Goal: Task Accomplishment & Management: Manage account settings

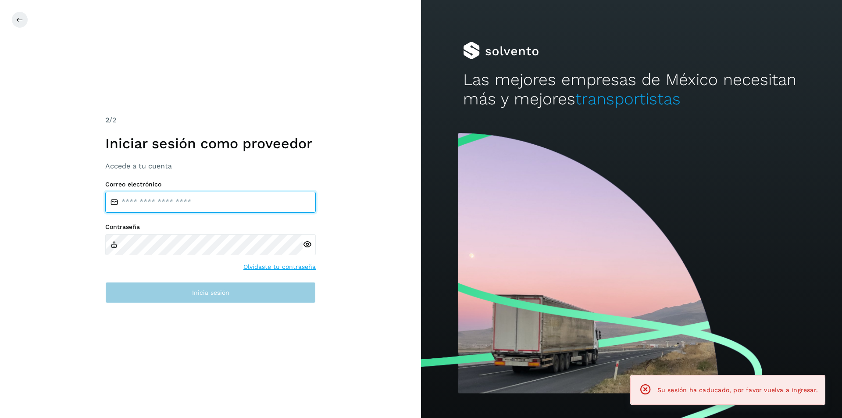
type input "**********"
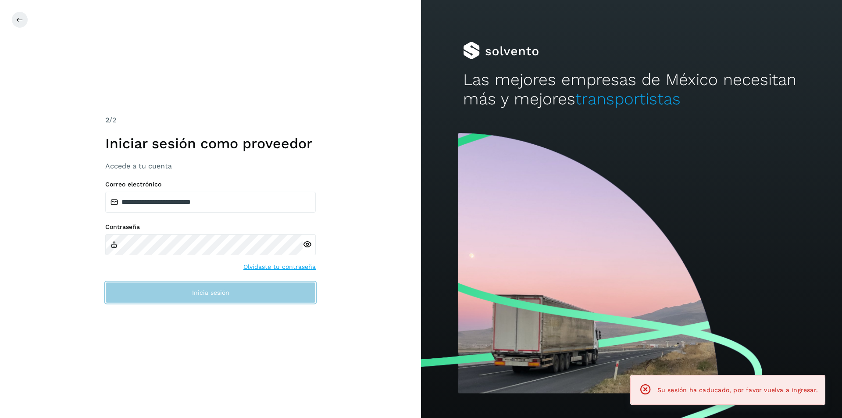
click at [214, 301] on button "Inicia sesión" at bounding box center [210, 292] width 210 height 21
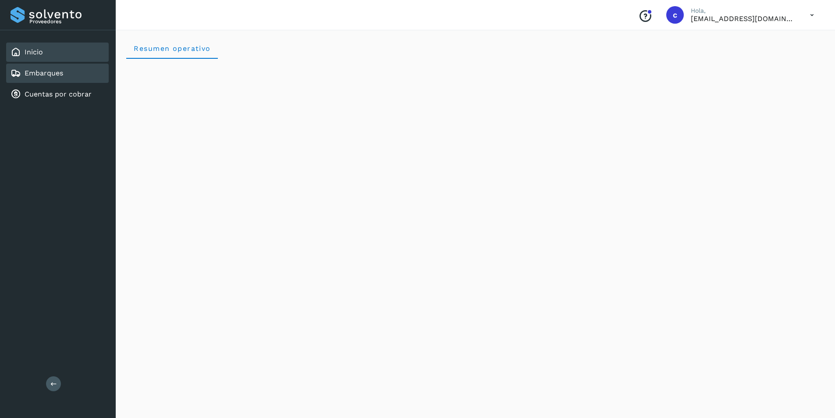
click at [48, 71] on link "Embarques" at bounding box center [44, 73] width 39 height 8
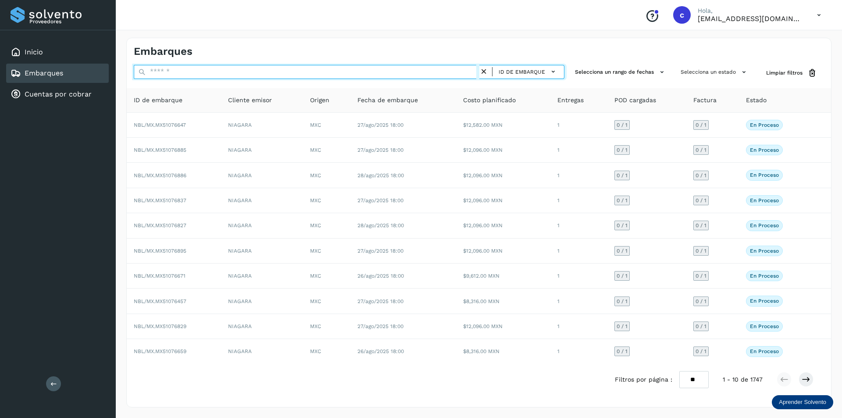
click at [179, 73] on input "text" at bounding box center [307, 72] width 346 height 14
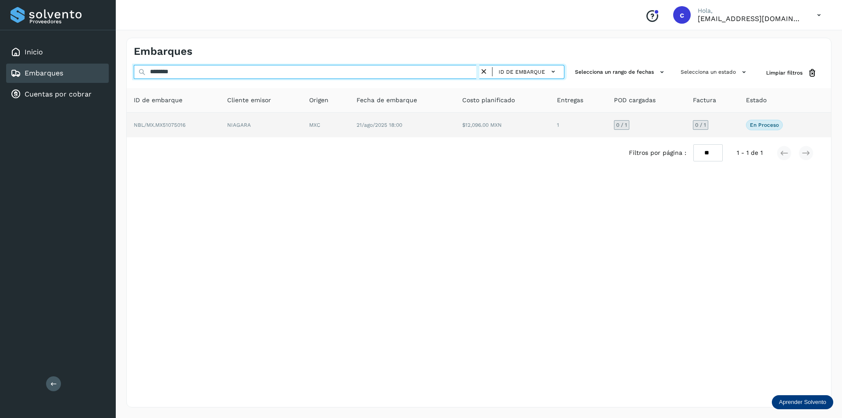
type input "********"
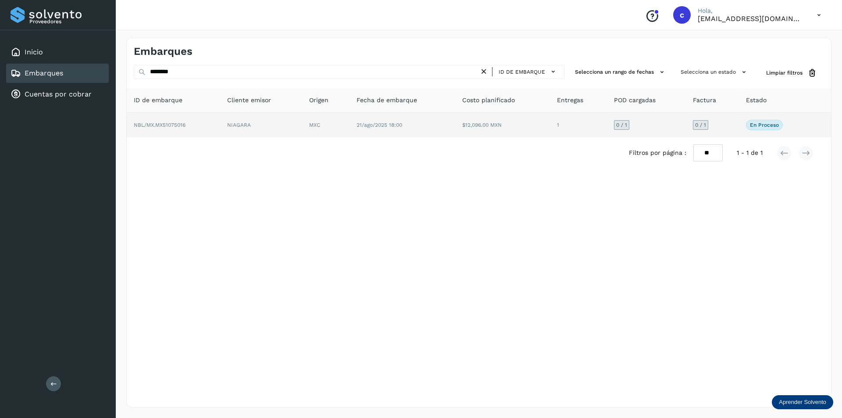
click at [220, 123] on td "NBL/MX.MX51075016" at bounding box center [261, 125] width 82 height 25
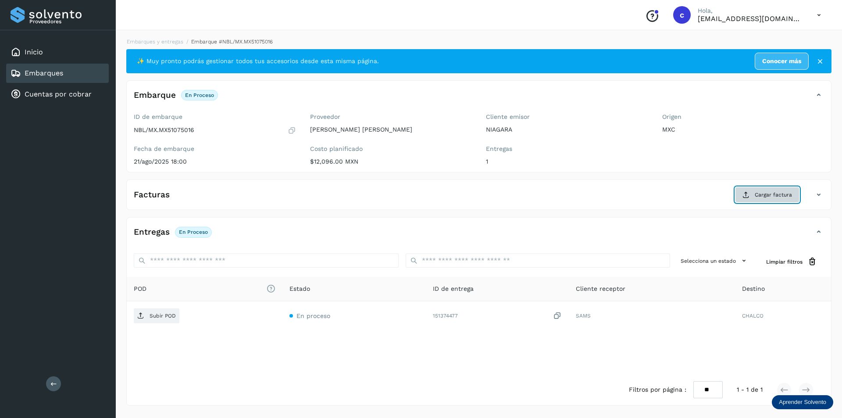
click at [758, 199] on span "Cargar factura" at bounding box center [773, 195] width 37 height 8
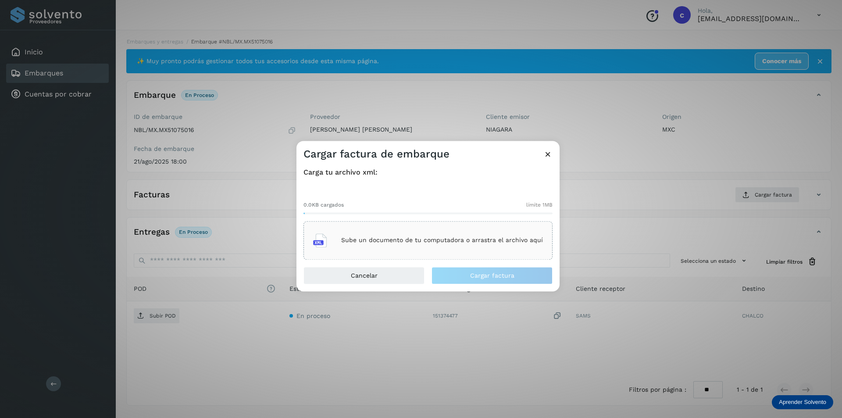
click at [400, 251] on div "Sube un documento de tu computadora o arrastra el archivo aquí" at bounding box center [428, 240] width 230 height 24
click at [463, 237] on p "Sube un documento de tu computadora o arrastra el archivo aquí" at bounding box center [442, 240] width 202 height 7
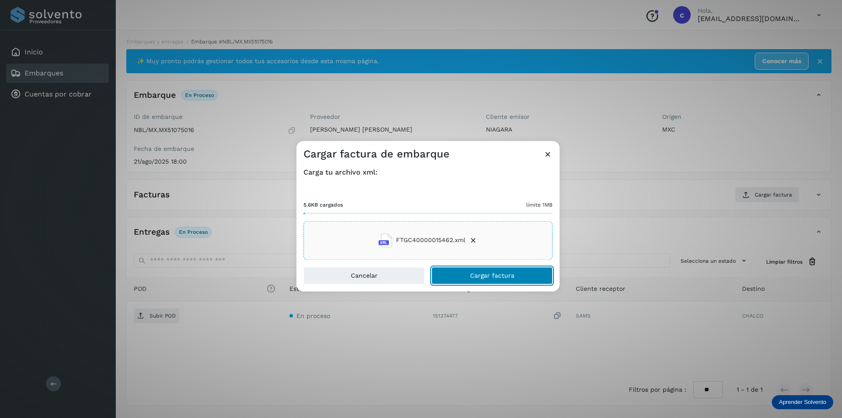
click at [512, 282] on button "Cargar factura" at bounding box center [491, 276] width 121 height 18
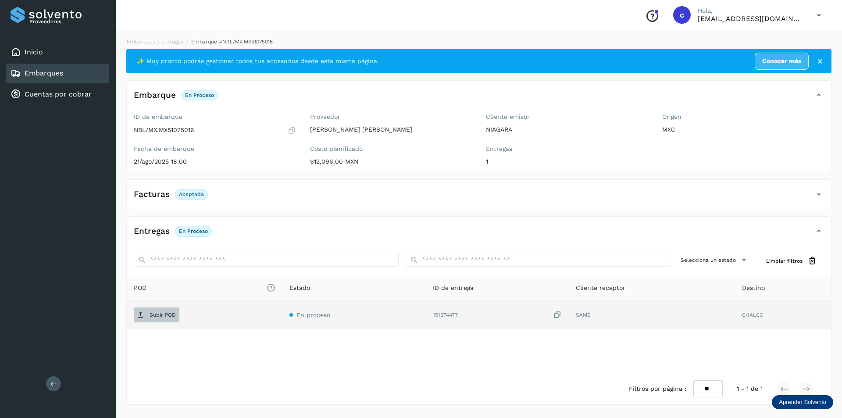
click at [143, 319] on span "Subir POD" at bounding box center [157, 315] width 46 height 14
click at [165, 311] on button "PDF" at bounding box center [156, 314] width 44 height 15
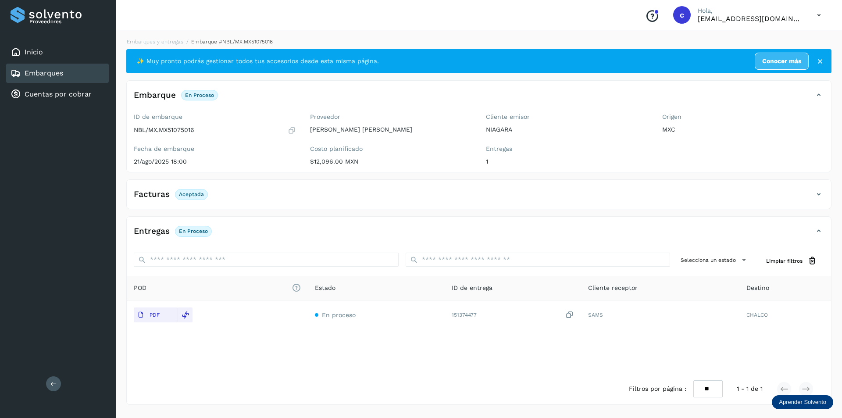
click at [58, 77] on link "Embarques" at bounding box center [44, 73] width 39 height 8
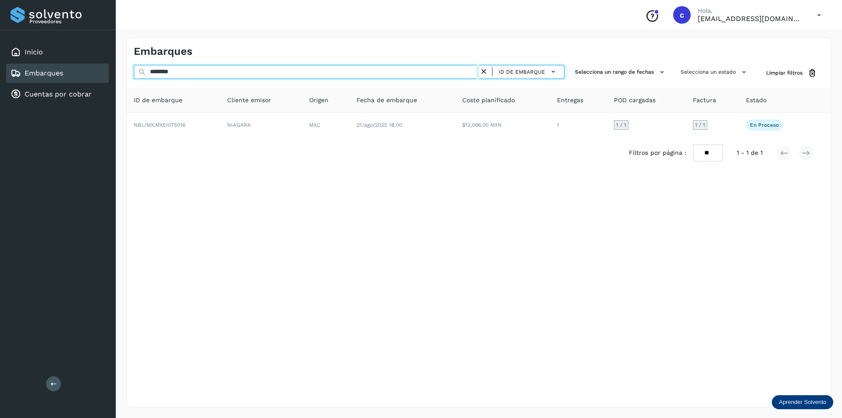
click at [244, 68] on input "********" at bounding box center [307, 72] width 346 height 14
type input "*"
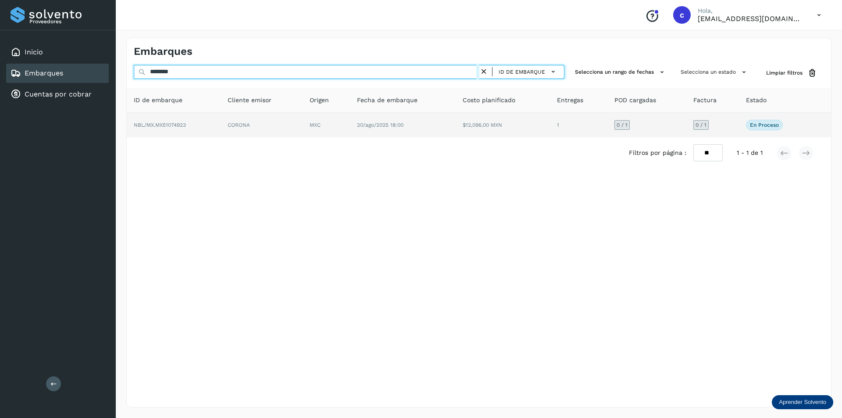
type input "********"
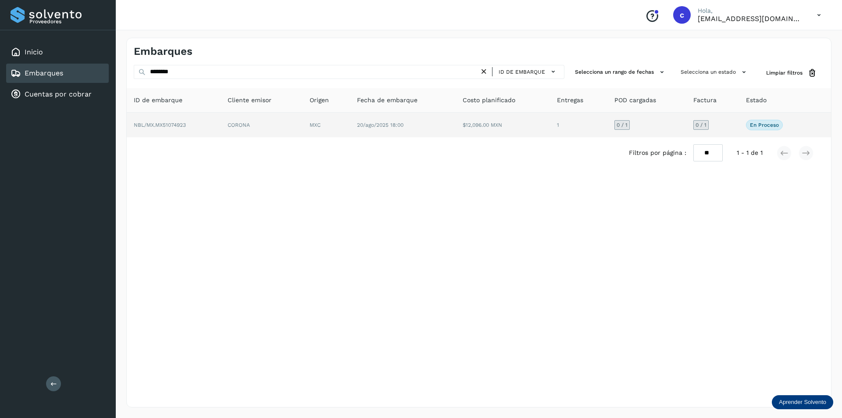
click at [221, 137] on td "NBL/MX.MX51074923" at bounding box center [262, 125] width 82 height 25
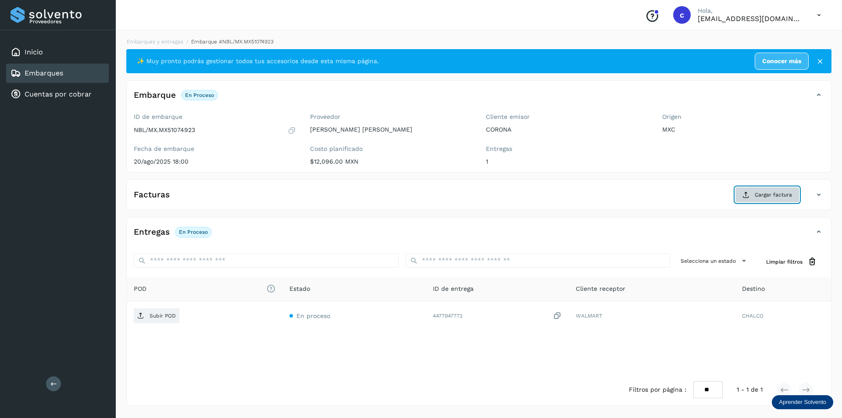
click at [756, 194] on span "Cargar factura" at bounding box center [773, 195] width 37 height 8
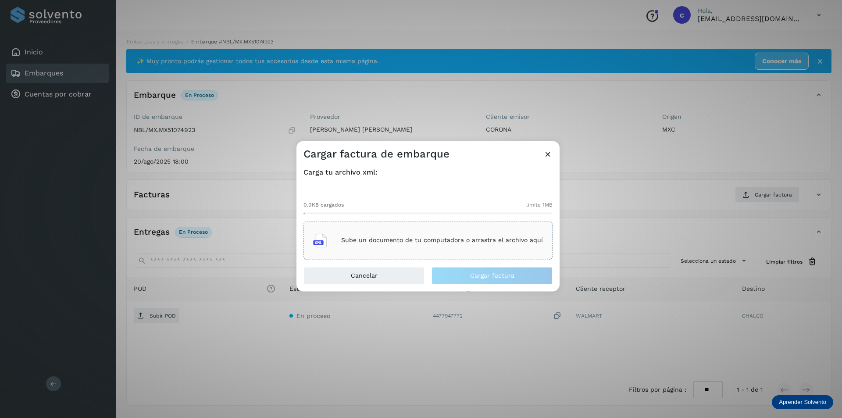
click at [452, 239] on p "Sube un documento de tu computadora o arrastra el archivo aquí" at bounding box center [442, 240] width 202 height 7
click at [548, 155] on icon at bounding box center [547, 154] width 9 height 9
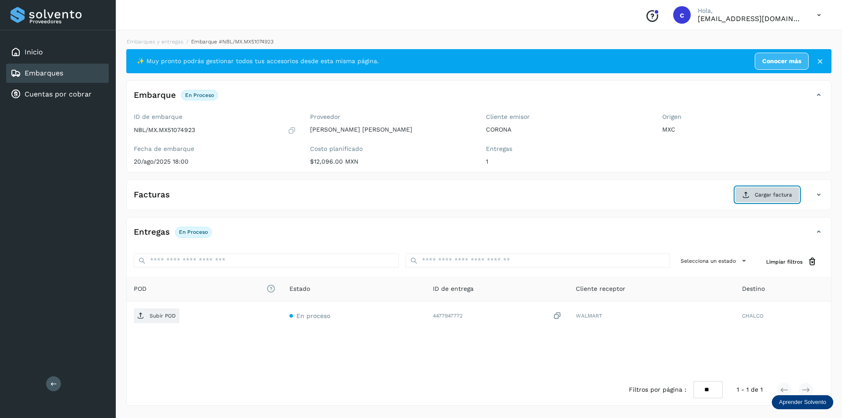
click at [755, 190] on button "Cargar factura" at bounding box center [767, 195] width 64 height 16
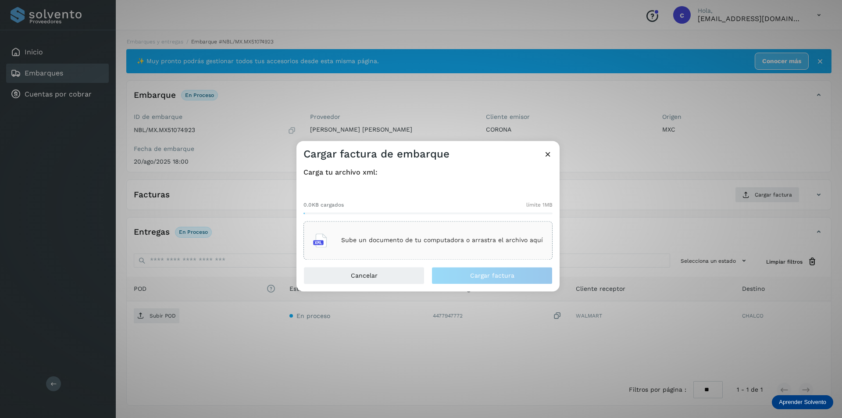
click at [443, 233] on div "Sube un documento de tu computadora o arrastra el archivo aquí" at bounding box center [428, 240] width 230 height 24
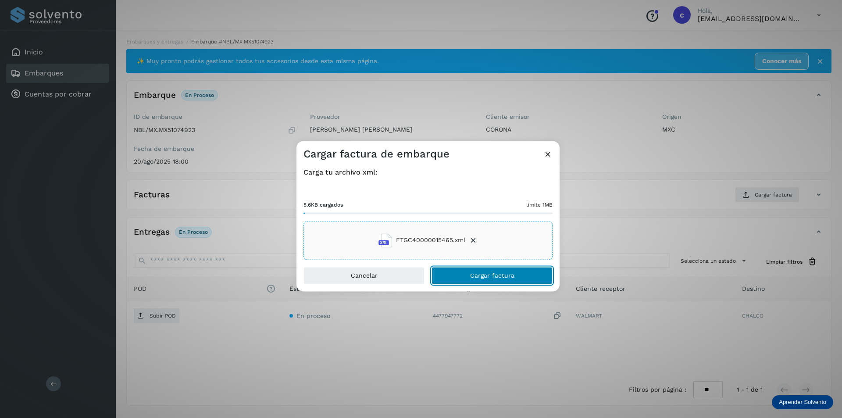
click at [528, 281] on button "Cargar factura" at bounding box center [491, 276] width 121 height 18
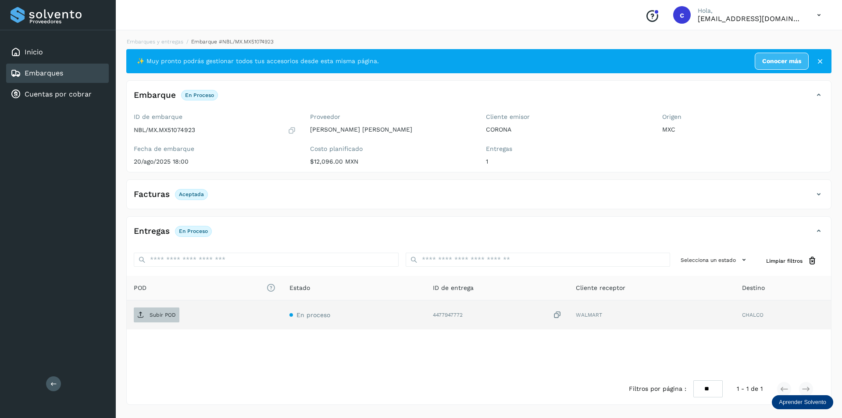
click at [161, 312] on p "Subir POD" at bounding box center [163, 315] width 26 height 6
click at [155, 316] on p "PDF" at bounding box center [155, 315] width 10 height 6
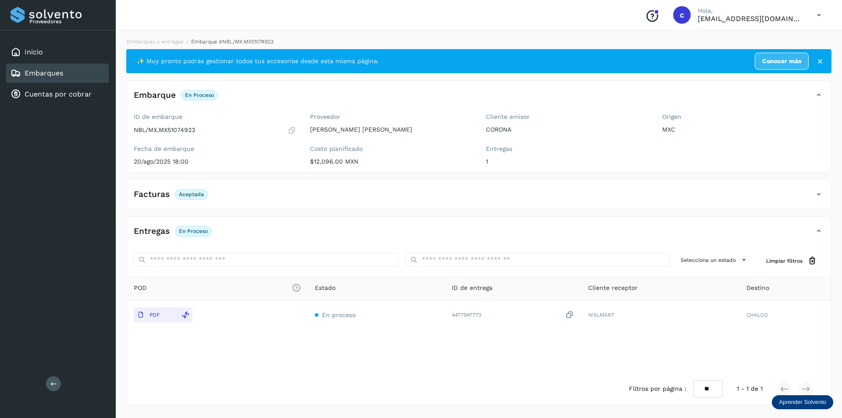
click at [58, 72] on link "Embarques" at bounding box center [44, 73] width 39 height 8
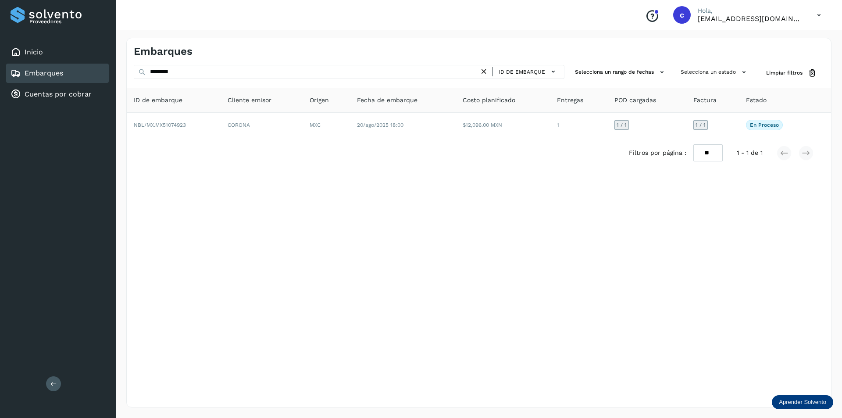
click at [486, 74] on icon at bounding box center [483, 71] width 9 height 9
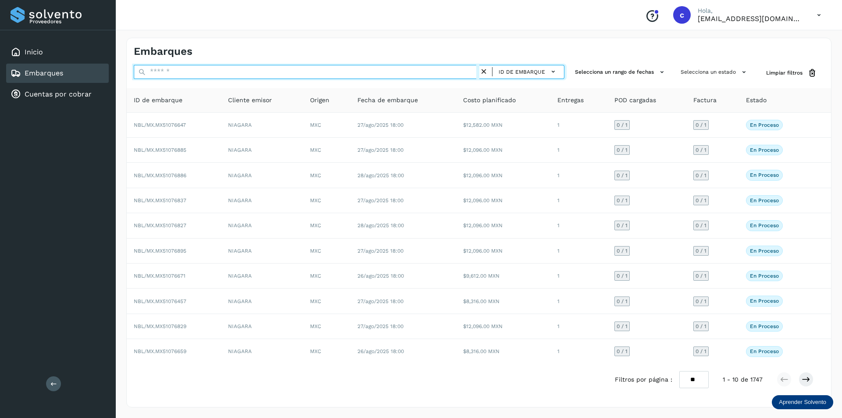
click at [438, 73] on input "text" at bounding box center [307, 72] width 346 height 14
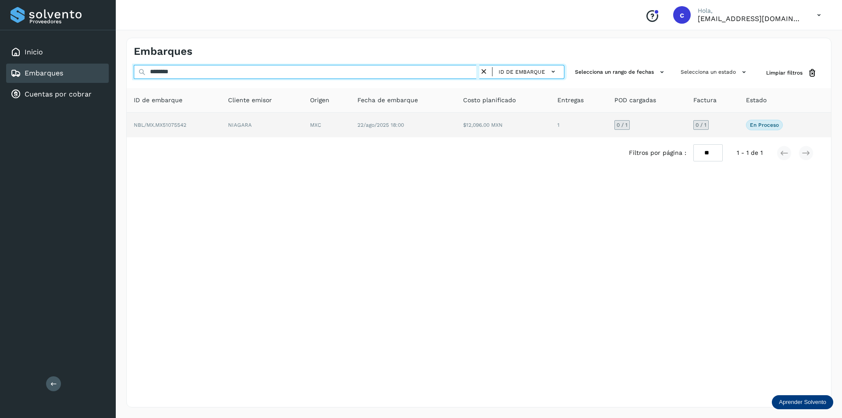
type input "********"
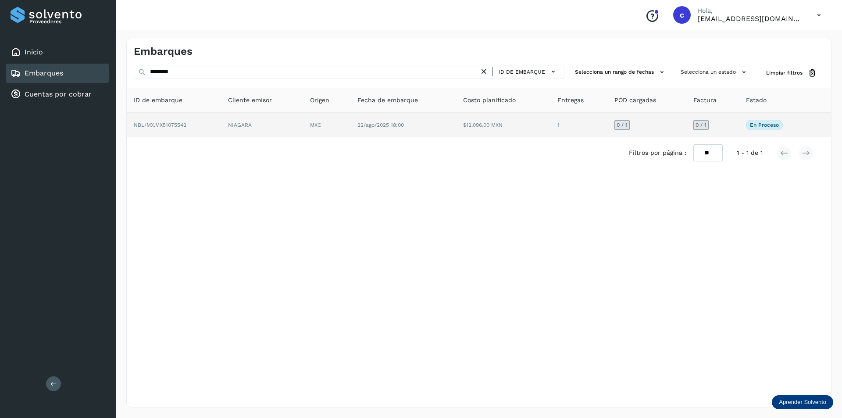
click at [456, 117] on td "22/ago/2025 18:00" at bounding box center [503, 125] width 94 height 25
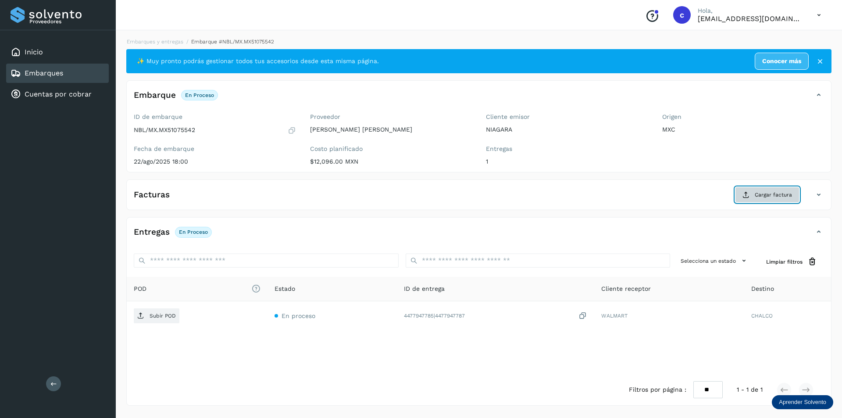
click at [751, 199] on button "Cargar factura" at bounding box center [767, 195] width 64 height 16
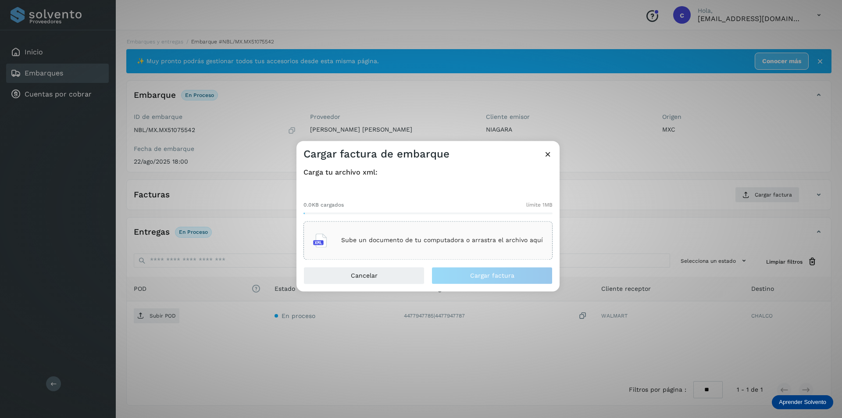
click at [523, 237] on p "Sube un documento de tu computadora o arrastra el archivo aquí" at bounding box center [442, 240] width 202 height 7
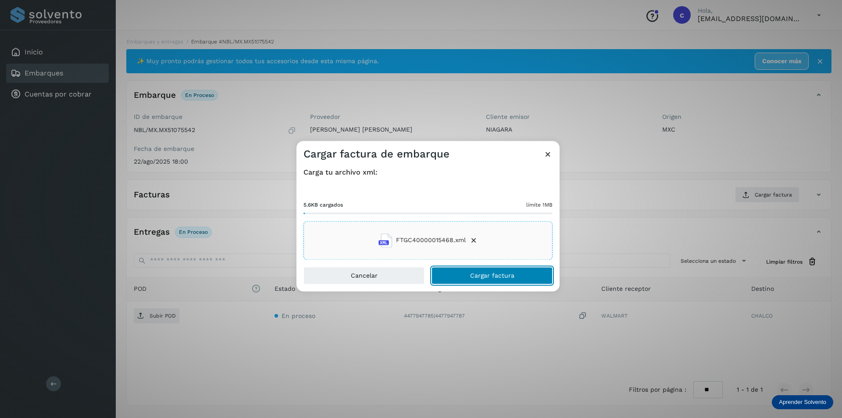
click at [504, 276] on span "Cargar factura" at bounding box center [492, 275] width 44 height 6
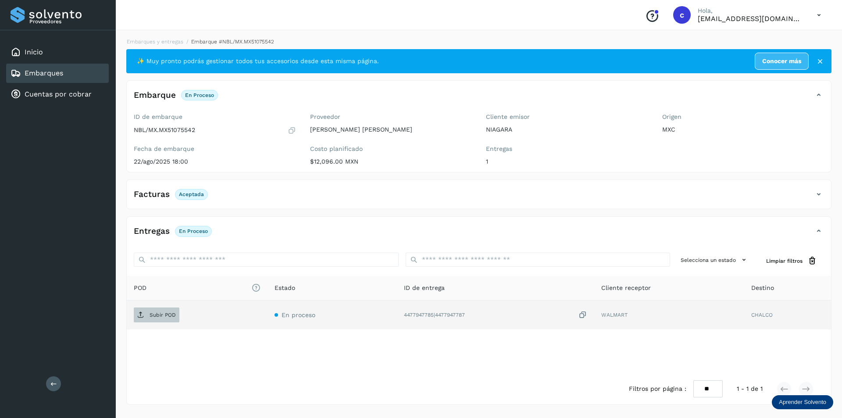
click at [157, 313] on p "Subir POD" at bounding box center [163, 315] width 26 height 6
click at [158, 310] on span "PDF" at bounding box center [148, 315] width 29 height 14
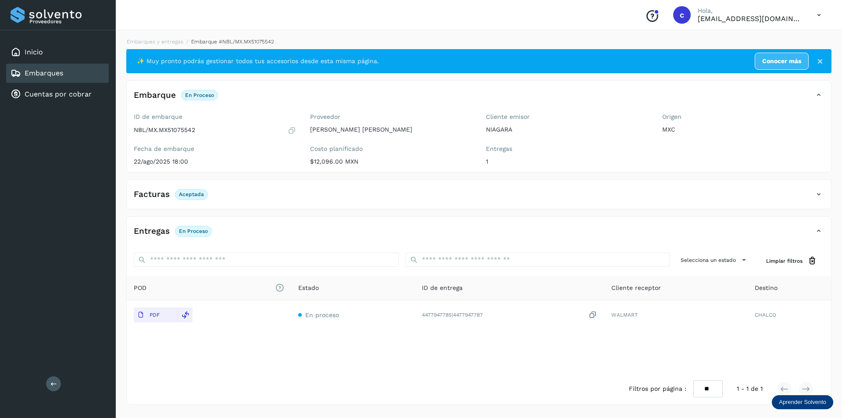
click at [68, 76] on div "Embarques" at bounding box center [57, 73] width 103 height 19
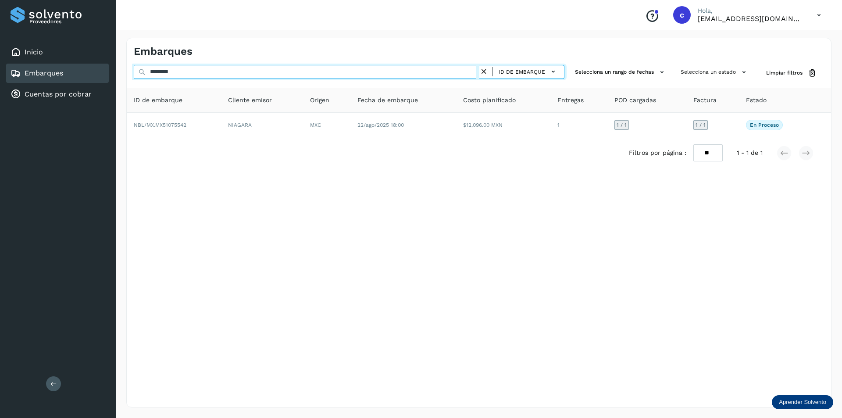
click at [224, 74] on input "********" at bounding box center [307, 72] width 346 height 14
type input "*"
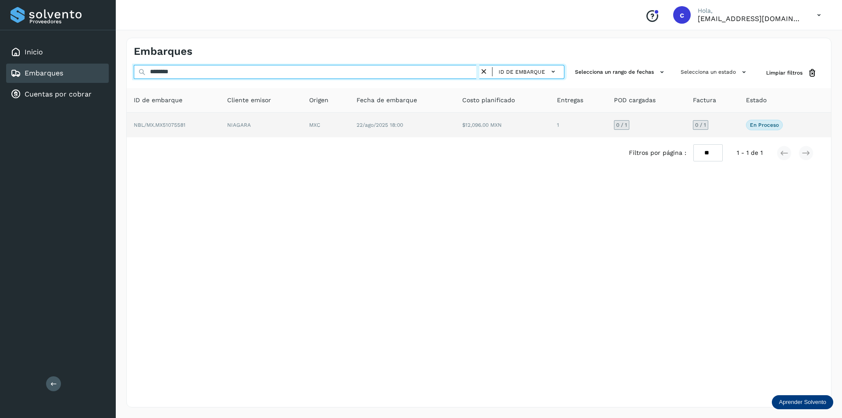
type input "********"
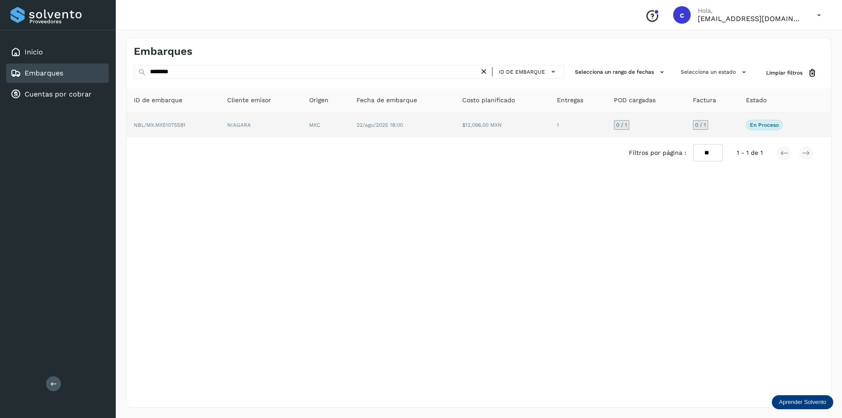
click at [185, 125] on span "NBL/MX.MX51075581" at bounding box center [160, 125] width 52 height 6
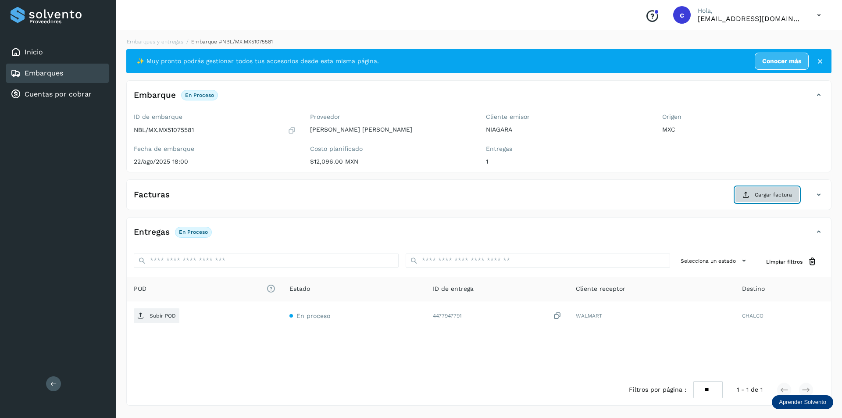
click at [761, 192] on span "Cargar factura" at bounding box center [773, 195] width 37 height 8
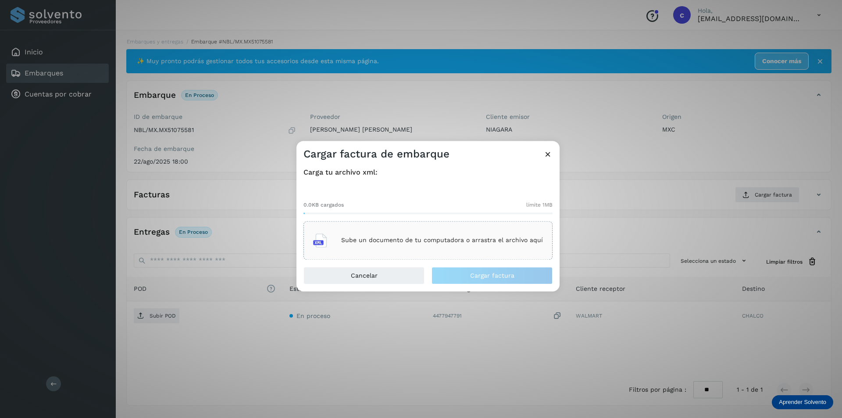
click at [403, 242] on p "Sube un documento de tu computadora o arrastra el archivo aquí" at bounding box center [442, 240] width 202 height 7
click at [548, 154] on icon at bounding box center [547, 154] width 9 height 9
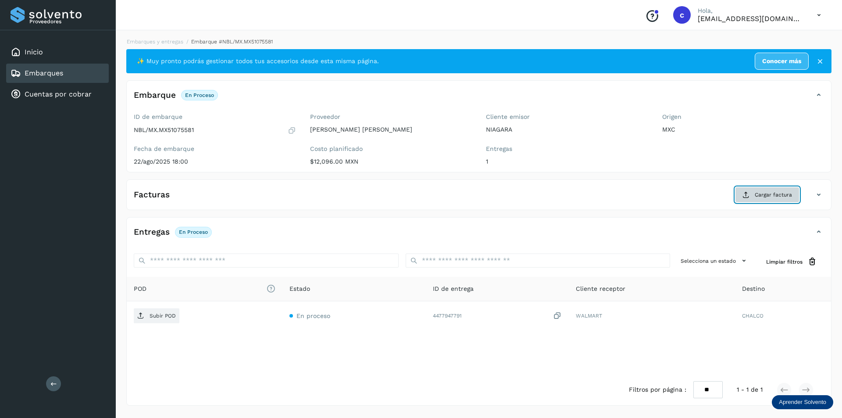
click at [752, 192] on button "Cargar factura" at bounding box center [767, 195] width 64 height 16
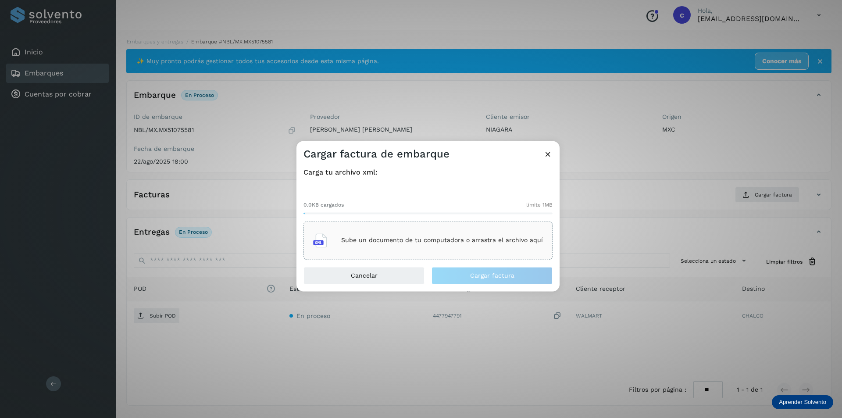
click at [399, 228] on div "Sube un documento de tu computadora o arrastra el archivo aquí" at bounding box center [428, 240] width 230 height 24
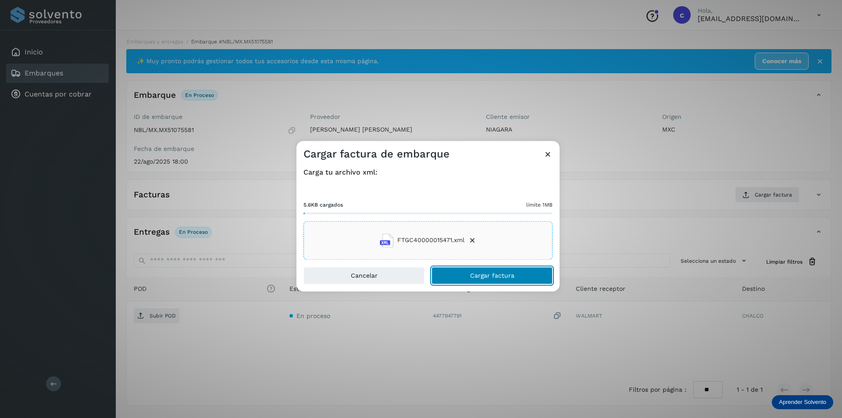
click at [471, 281] on button "Cargar factura" at bounding box center [491, 276] width 121 height 18
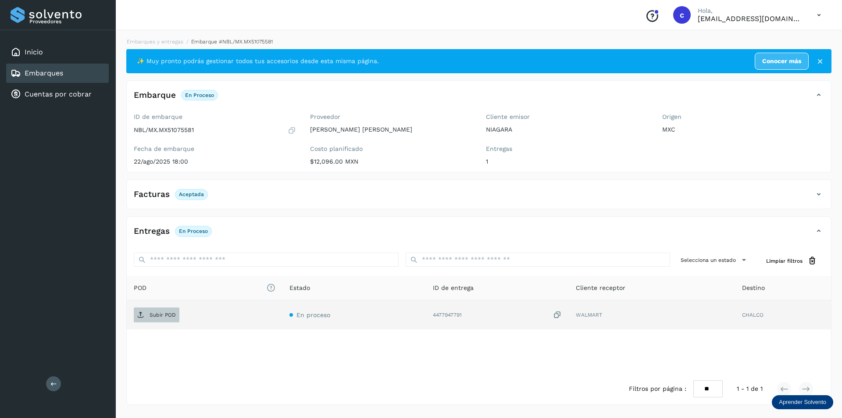
click at [153, 316] on p "Subir POD" at bounding box center [163, 315] width 26 height 6
click at [153, 316] on p "PDF" at bounding box center [155, 315] width 10 height 6
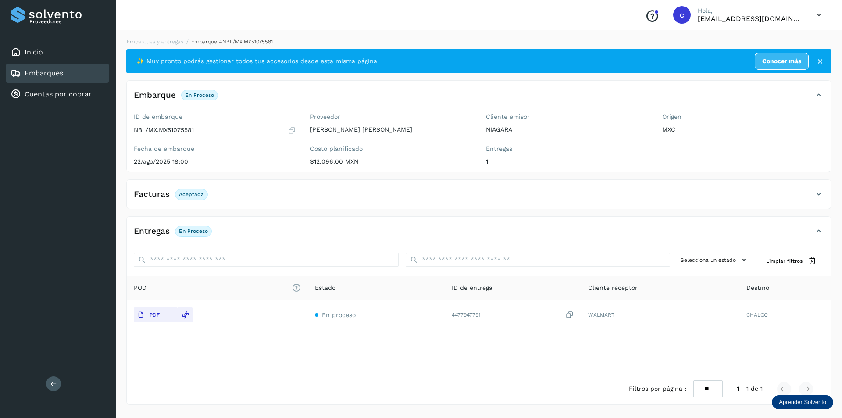
click at [96, 74] on div "Embarques" at bounding box center [57, 73] width 103 height 19
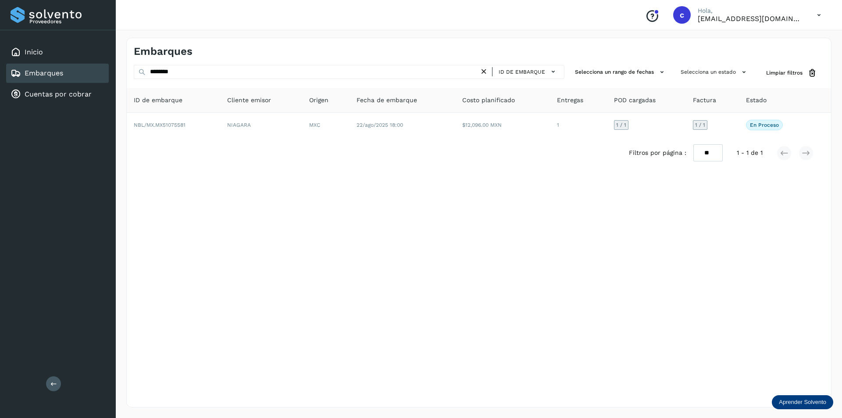
click at [481, 75] on icon at bounding box center [483, 71] width 9 height 9
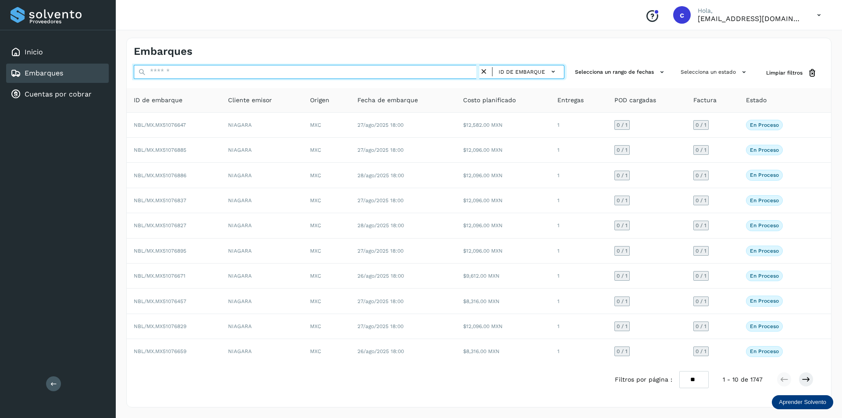
click at [388, 73] on input "text" at bounding box center [307, 72] width 346 height 14
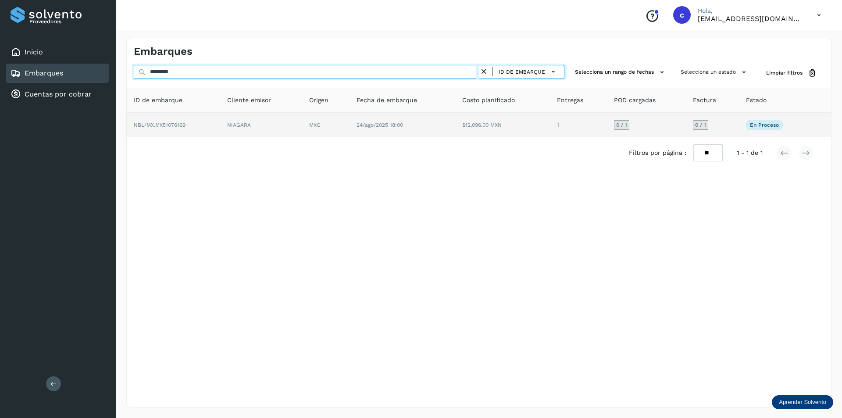
type input "********"
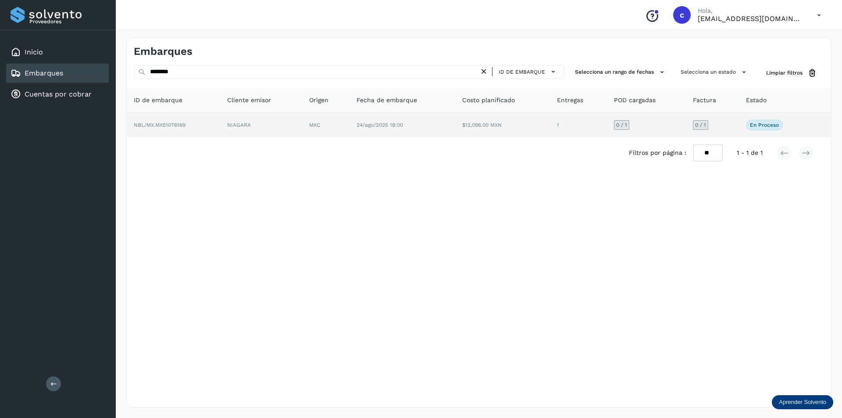
click at [349, 125] on td "MXC" at bounding box center [402, 125] width 106 height 25
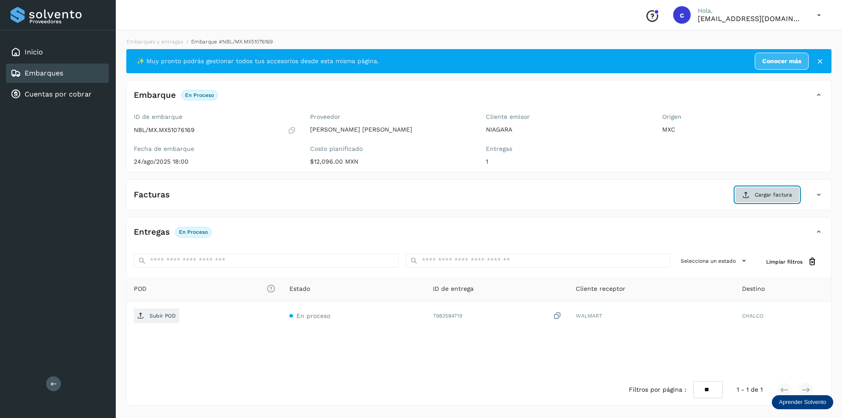
click at [749, 190] on button "Cargar factura" at bounding box center [767, 195] width 64 height 16
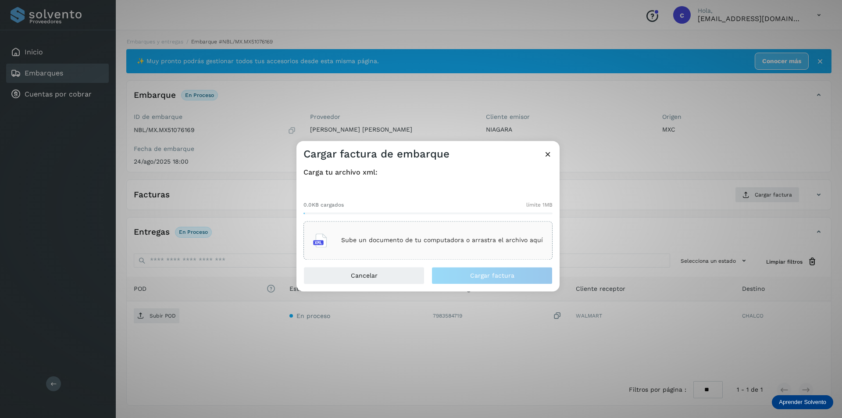
click at [426, 235] on div "Sube un documento de tu computadora o arrastra el archivo aquí" at bounding box center [428, 240] width 230 height 24
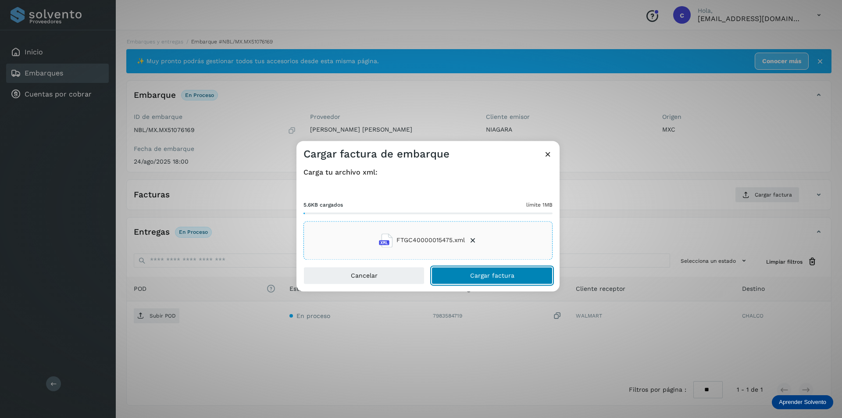
click at [519, 274] on button "Cargar factura" at bounding box center [491, 276] width 121 height 18
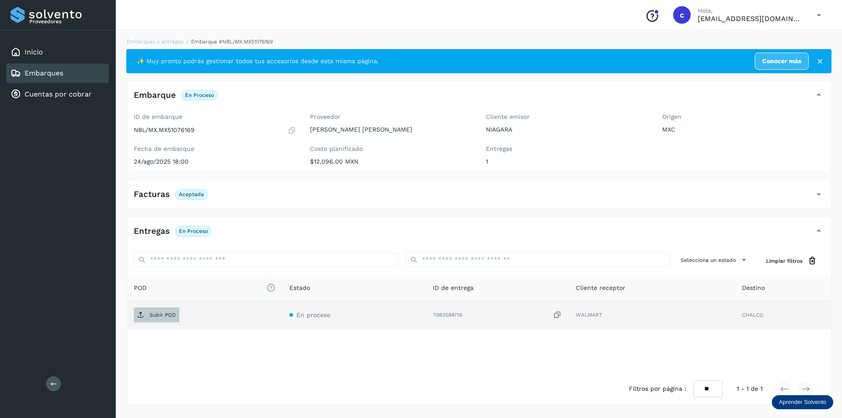
click at [146, 310] on span "Subir POD" at bounding box center [157, 315] width 46 height 14
click at [148, 317] on span "PDF" at bounding box center [148, 315] width 29 height 14
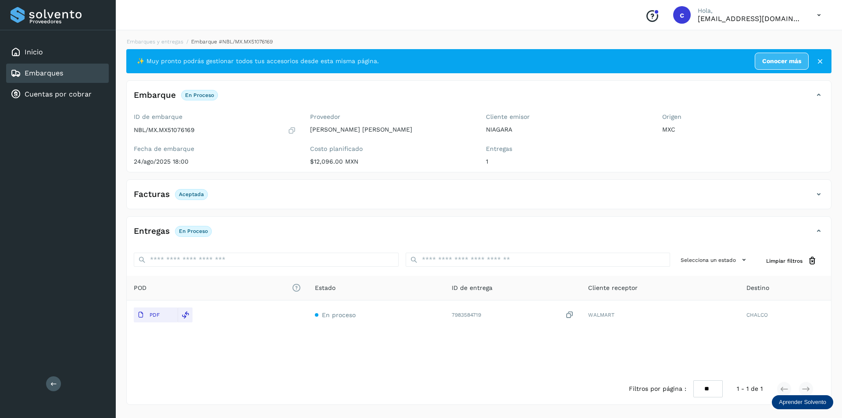
click at [61, 75] on link "Embarques" at bounding box center [44, 73] width 39 height 8
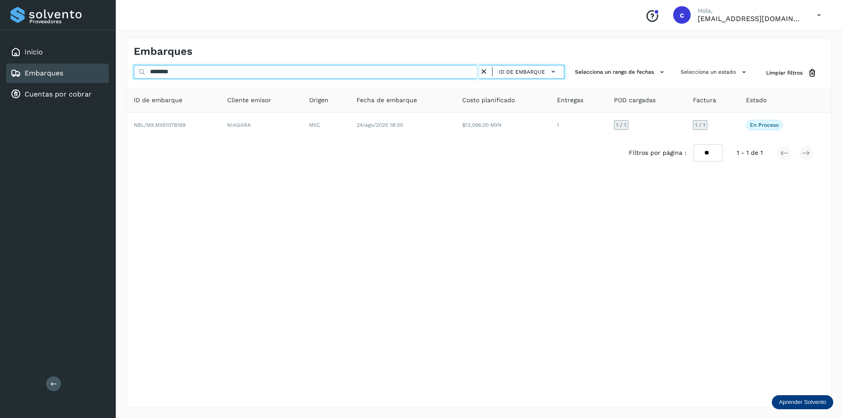
click at [271, 74] on input "********" at bounding box center [307, 72] width 346 height 14
type input "*"
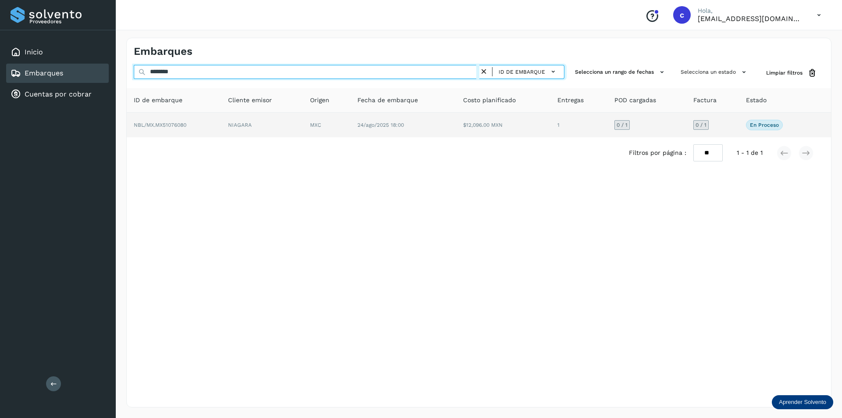
type input "********"
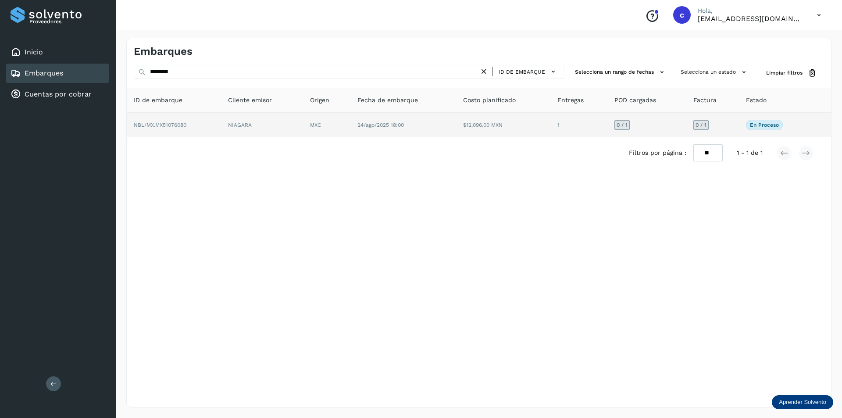
click at [303, 128] on td "NIAGARA" at bounding box center [326, 125] width 47 height 25
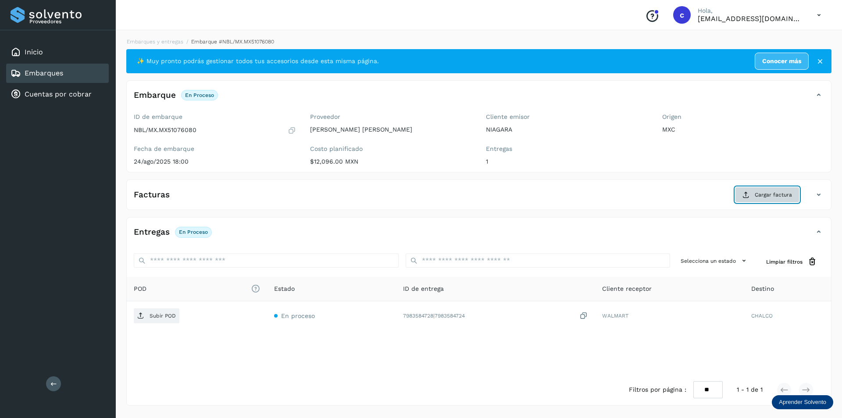
click at [767, 201] on button "Cargar factura" at bounding box center [767, 195] width 64 height 16
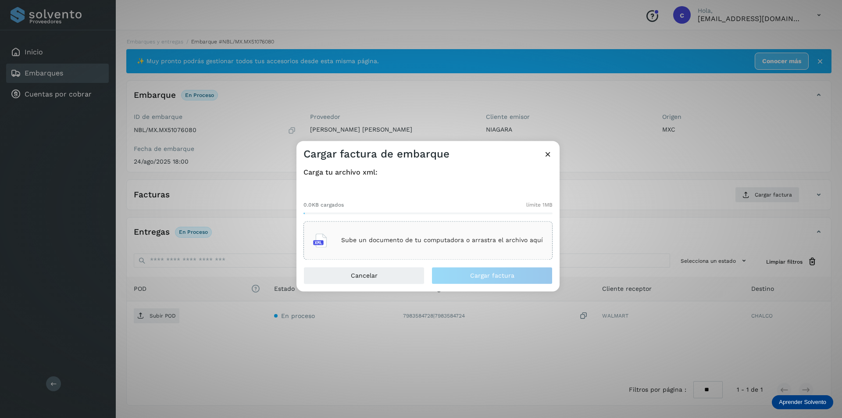
click at [454, 237] on p "Sube un documento de tu computadora o arrastra el archivo aquí" at bounding box center [442, 240] width 202 height 7
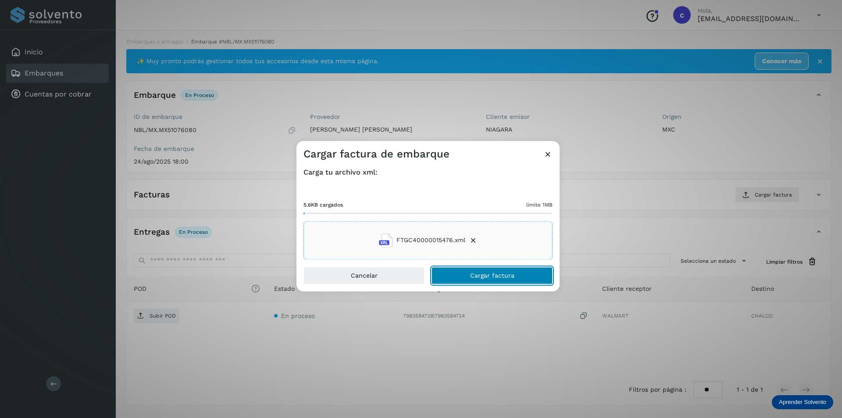
click at [471, 267] on button "Cargar factura" at bounding box center [491, 276] width 121 height 18
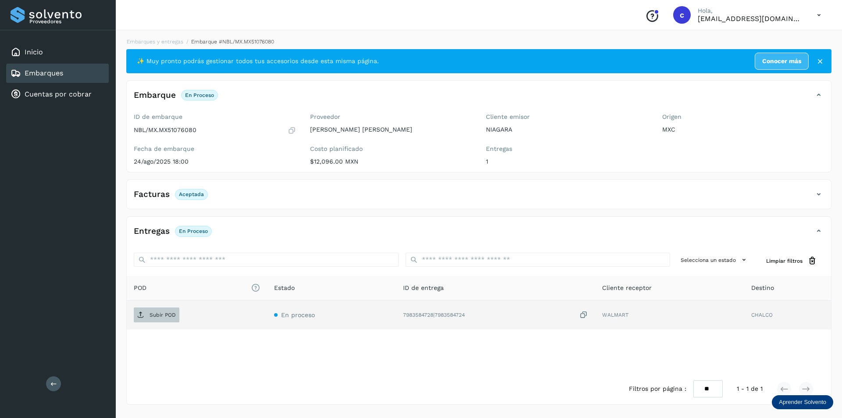
click at [154, 308] on span "Subir POD" at bounding box center [157, 315] width 46 height 14
click at [143, 311] on icon at bounding box center [140, 314] width 7 height 7
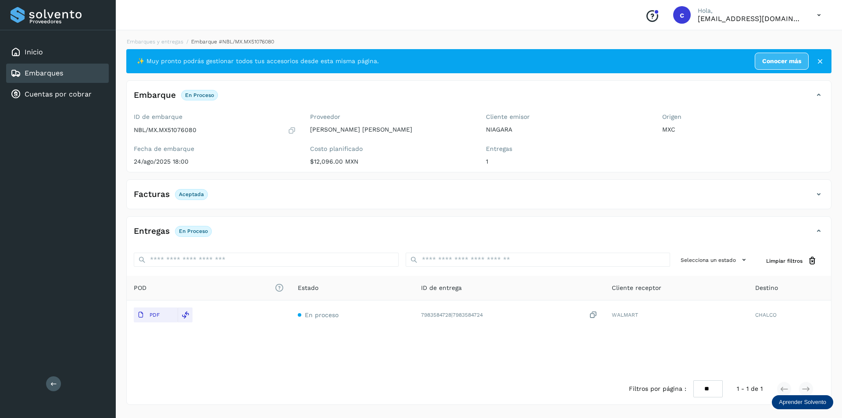
click at [54, 74] on link "Embarques" at bounding box center [44, 73] width 39 height 8
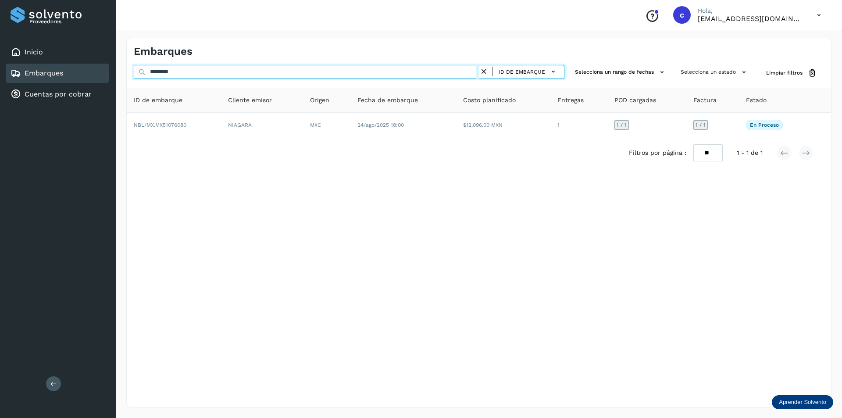
click at [197, 71] on input "********" at bounding box center [307, 72] width 346 height 14
type input "*"
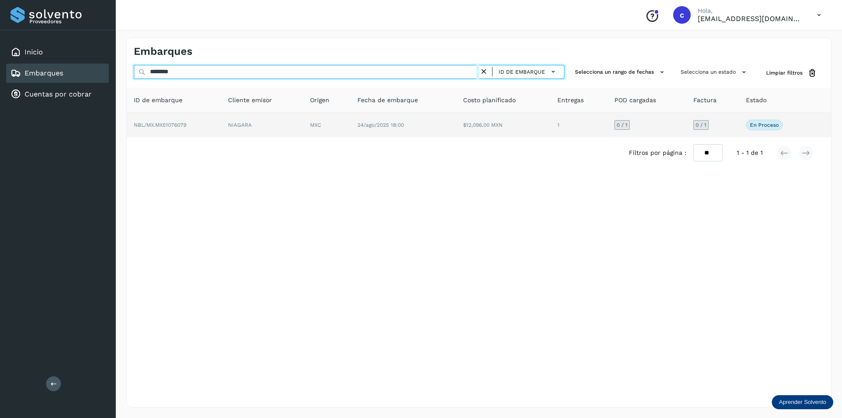
type input "********"
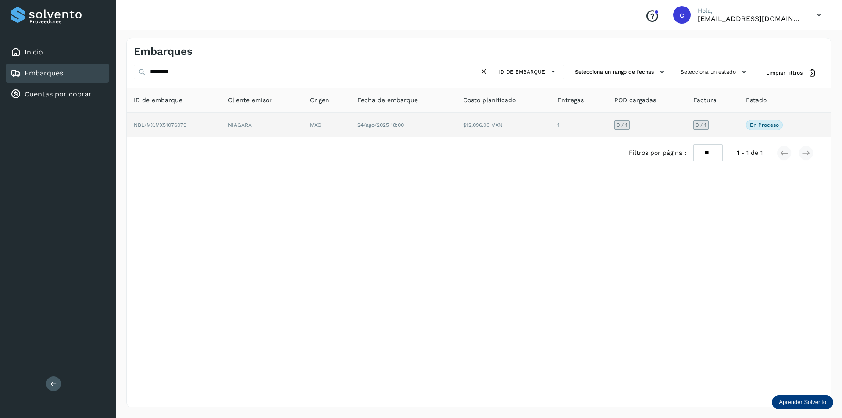
click at [303, 132] on td "NIAGARA" at bounding box center [326, 125] width 47 height 25
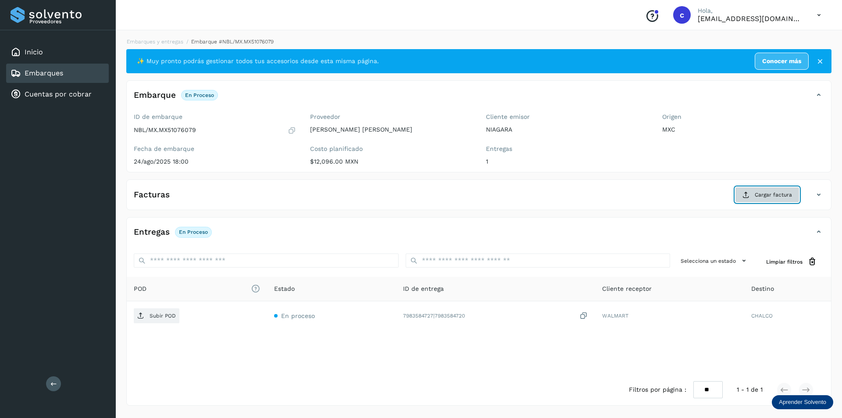
click at [759, 198] on span "Cargar factura" at bounding box center [773, 195] width 37 height 8
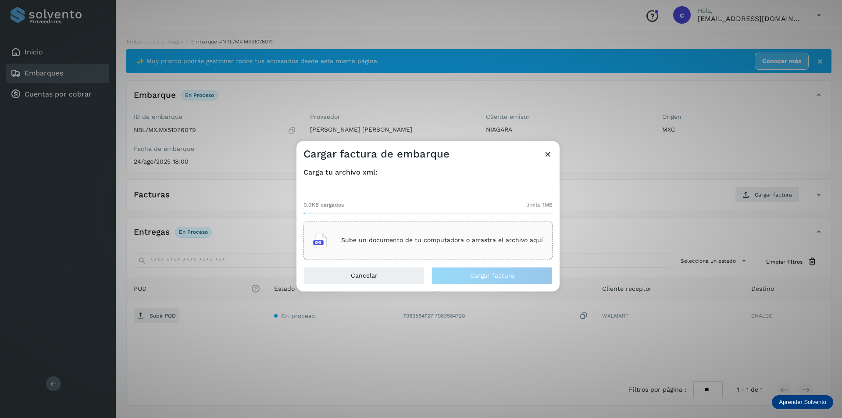
click at [515, 244] on div "Sube un documento de tu computadora o arrastra el archivo aquí" at bounding box center [428, 240] width 230 height 24
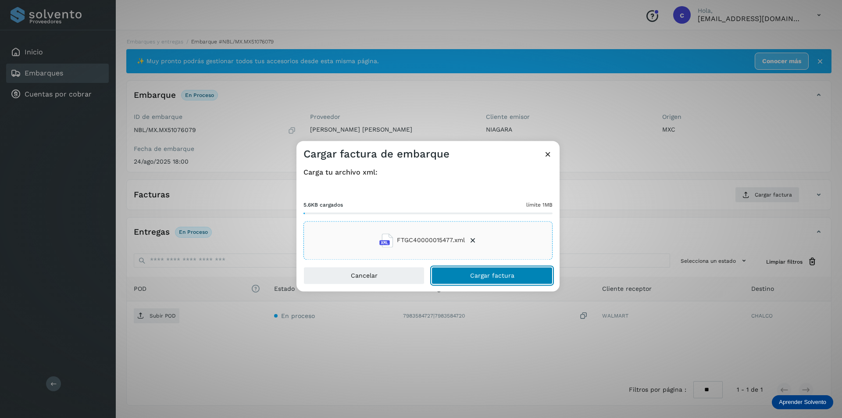
click at [515, 277] on button "Cargar factura" at bounding box center [491, 276] width 121 height 18
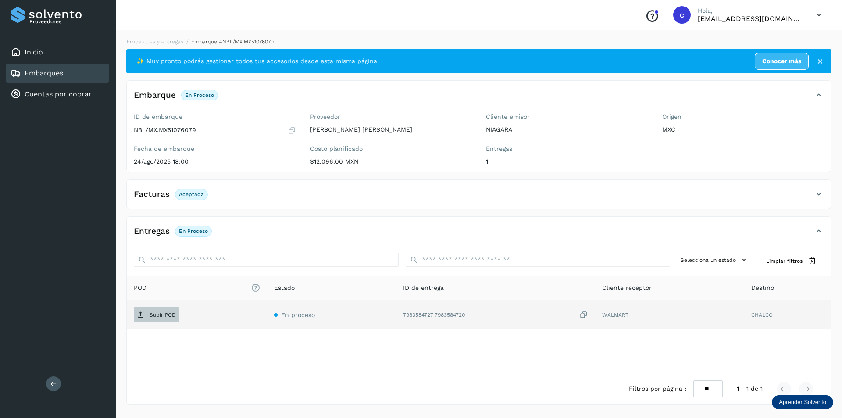
click at [143, 310] on span "Subir POD" at bounding box center [157, 315] width 46 height 14
click at [161, 312] on span "PDF" at bounding box center [148, 315] width 29 height 14
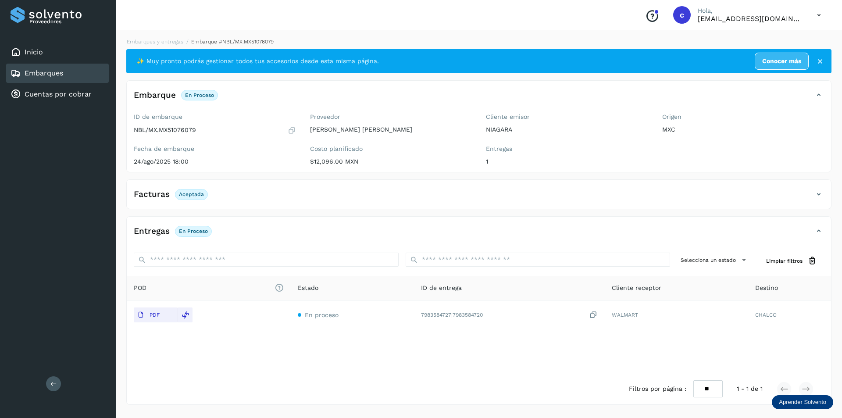
click at [38, 74] on link "Embarques" at bounding box center [44, 73] width 39 height 8
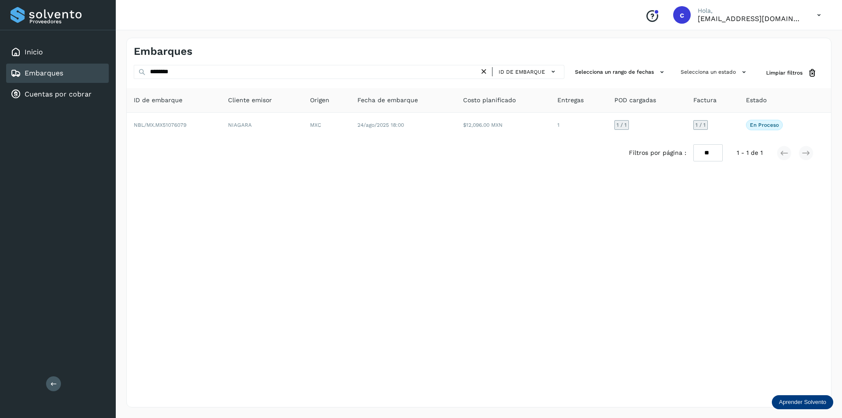
click at [488, 73] on icon at bounding box center [483, 71] width 9 height 9
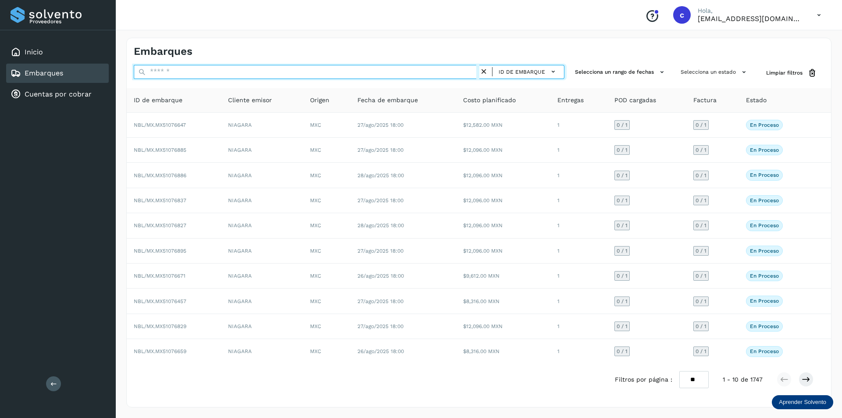
click at [439, 73] on input "text" at bounding box center [307, 72] width 346 height 14
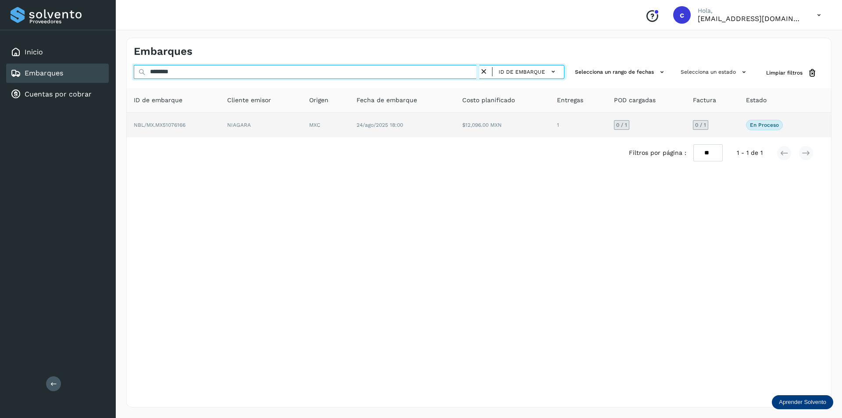
type input "********"
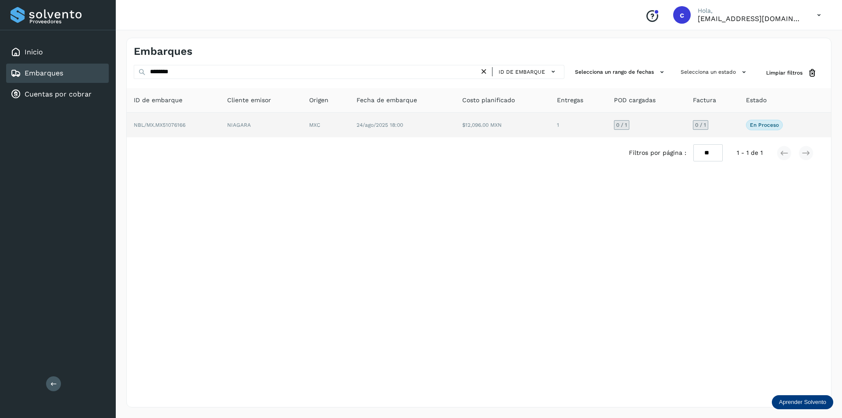
click at [349, 121] on td "MXC" at bounding box center [402, 125] width 106 height 25
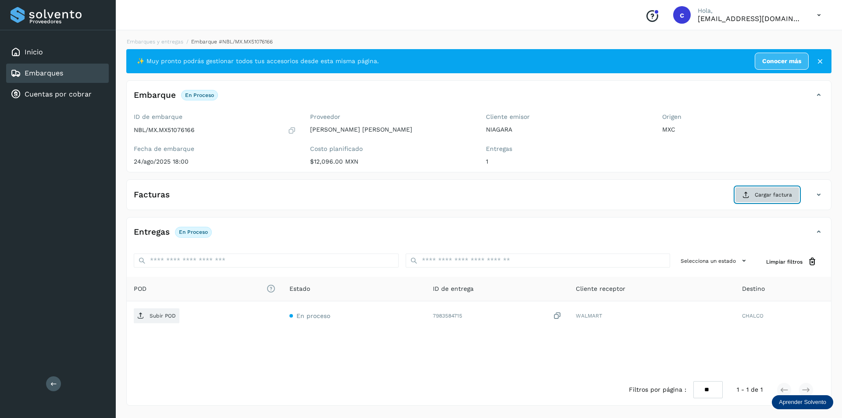
click at [780, 195] on span "Cargar factura" at bounding box center [773, 195] width 37 height 8
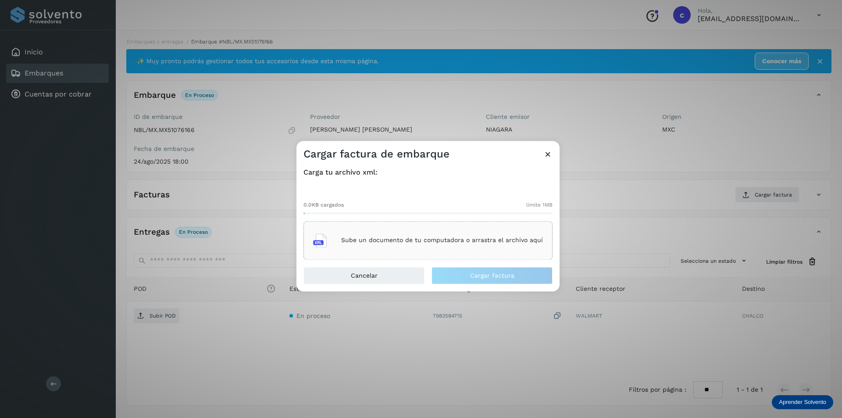
click at [480, 251] on div "Sube un documento de tu computadora o arrastra el archivo aquí" at bounding box center [428, 240] width 230 height 24
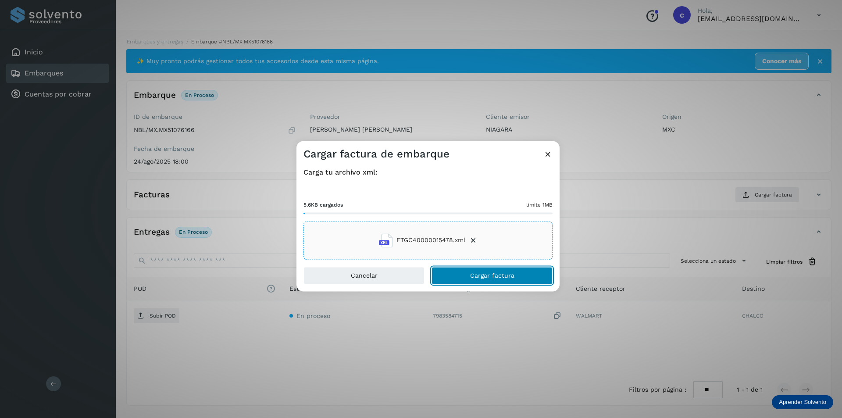
click at [471, 271] on button "Cargar factura" at bounding box center [491, 276] width 121 height 18
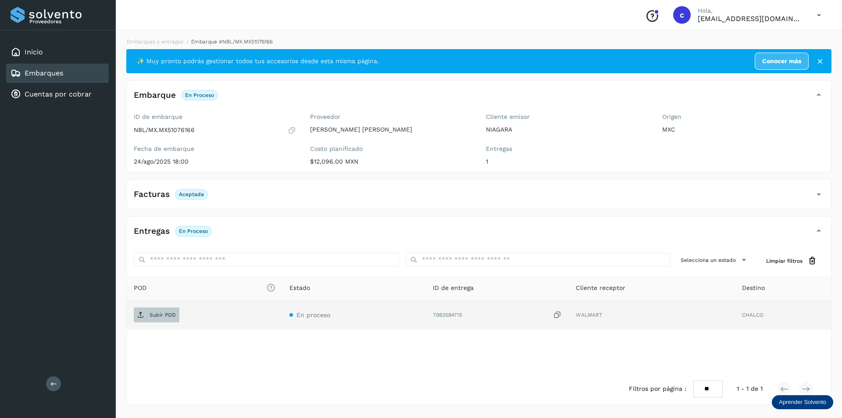
click at [154, 313] on p "Subir POD" at bounding box center [163, 315] width 26 height 6
click at [167, 319] on button "PDF" at bounding box center [156, 314] width 44 height 15
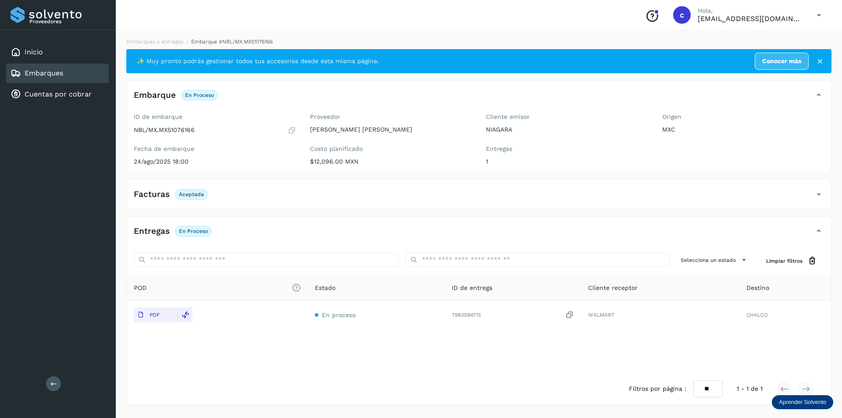
click at [43, 67] on div "Embarques" at bounding box center [57, 73] width 103 height 19
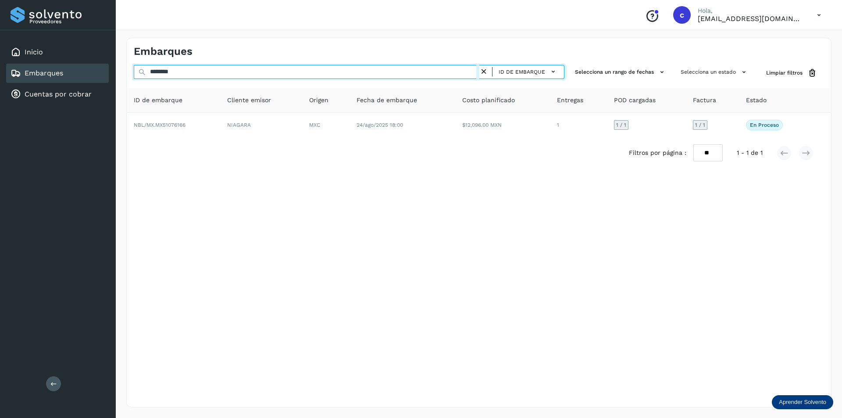
click at [222, 68] on input "********" at bounding box center [307, 72] width 346 height 14
type input "*"
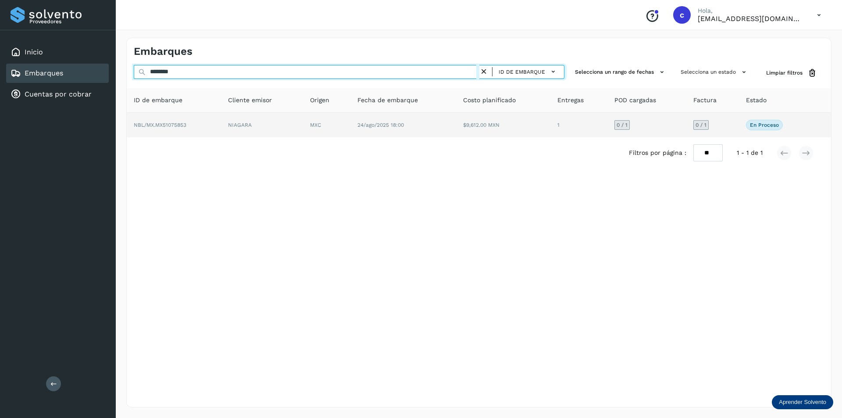
type input "********"
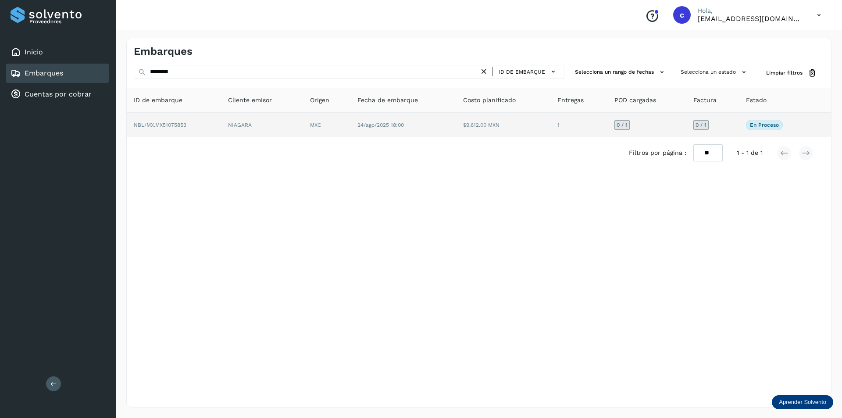
click at [221, 118] on td "NBL/MX.MX51075853" at bounding box center [262, 125] width 82 height 25
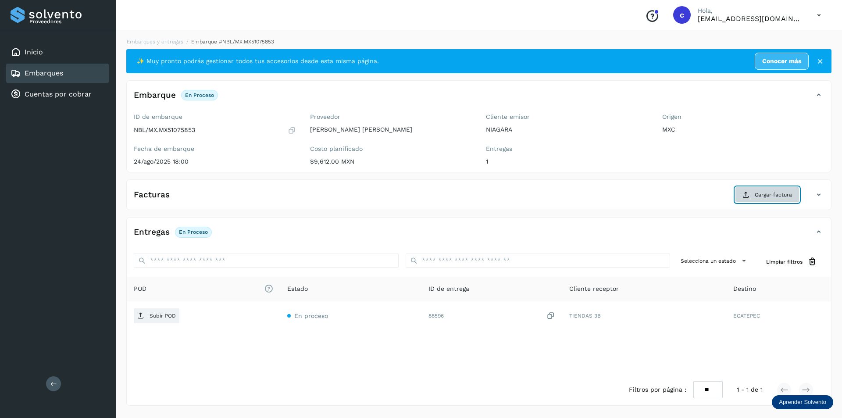
click at [762, 198] on span "Cargar factura" at bounding box center [773, 195] width 37 height 8
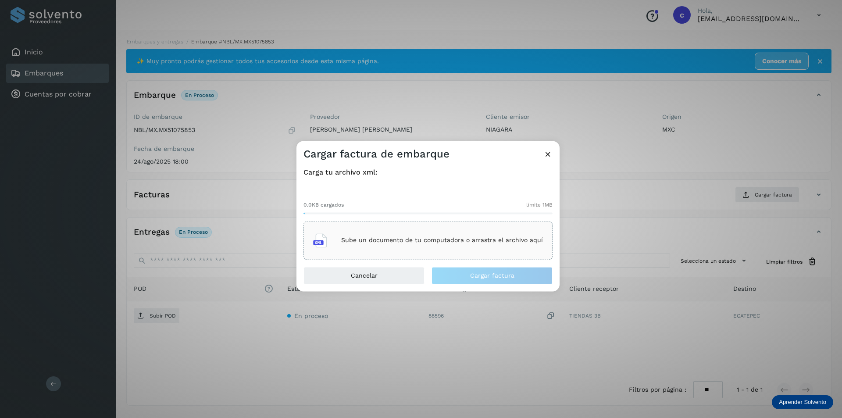
click at [518, 235] on div "Sube un documento de tu computadora o arrastra el archivo aquí" at bounding box center [428, 240] width 230 height 24
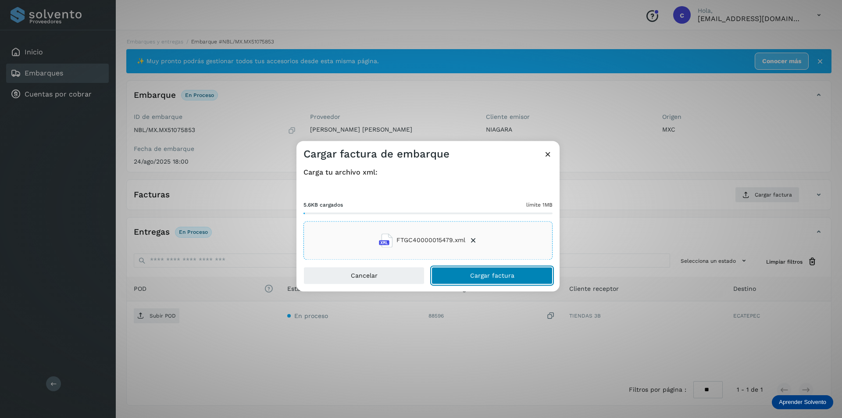
click at [501, 275] on span "Cargar factura" at bounding box center [492, 275] width 44 height 6
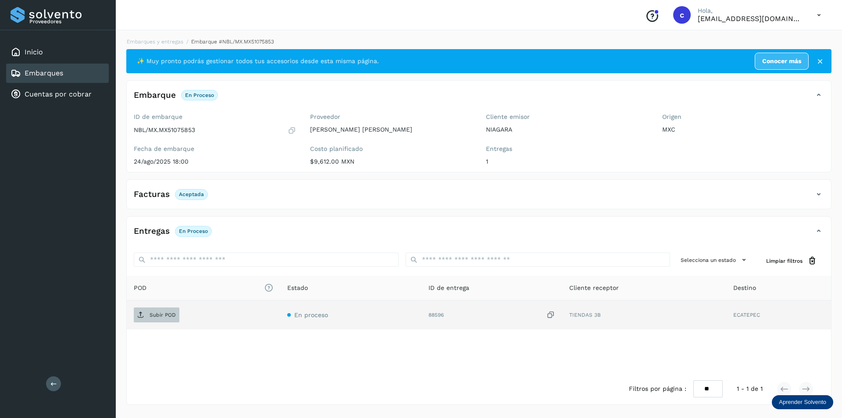
click at [147, 319] on span "Subir POD" at bounding box center [157, 315] width 46 height 14
click at [153, 317] on p "PDF" at bounding box center [155, 315] width 10 height 6
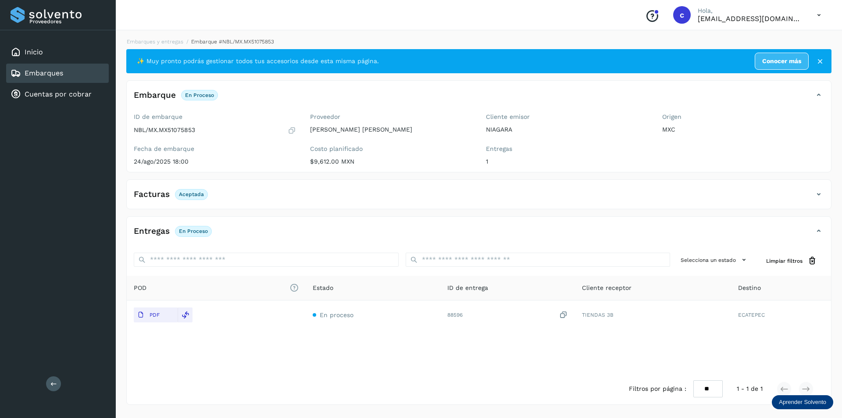
click at [80, 68] on div "Embarques" at bounding box center [57, 73] width 103 height 19
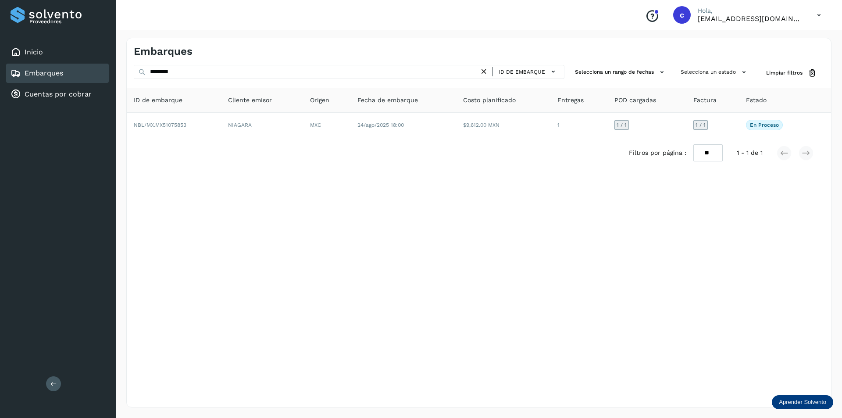
click at [483, 71] on icon at bounding box center [483, 71] width 9 height 9
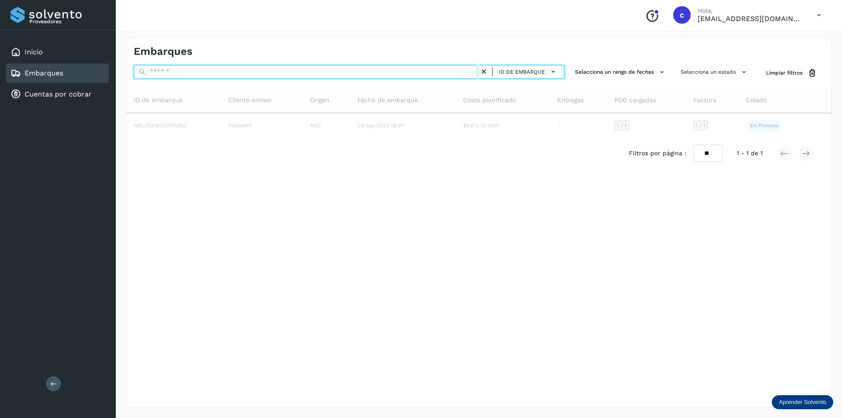
click at [417, 73] on input "text" at bounding box center [307, 72] width 346 height 14
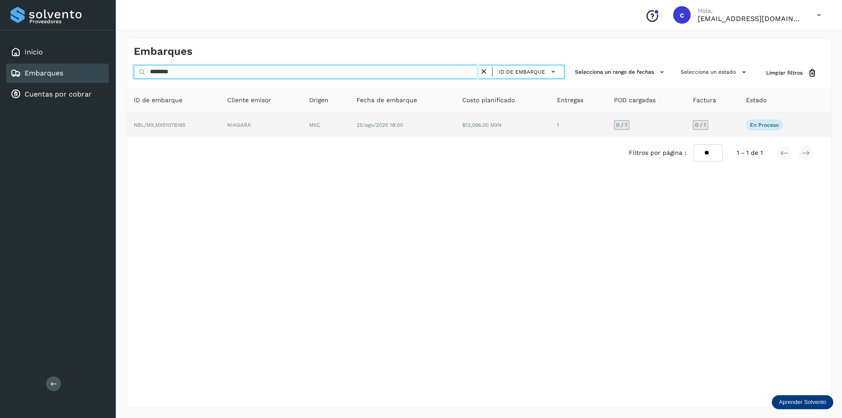
type input "********"
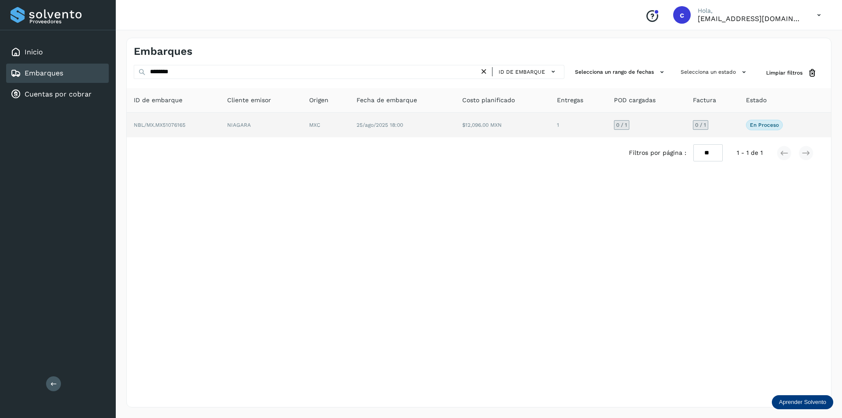
click at [370, 125] on span "25/ago/2025 18:00" at bounding box center [379, 125] width 46 height 6
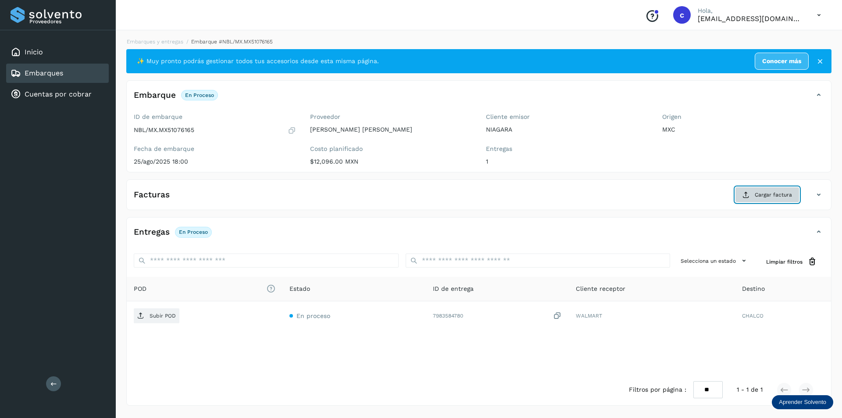
click at [782, 198] on span "Cargar factura" at bounding box center [773, 195] width 37 height 8
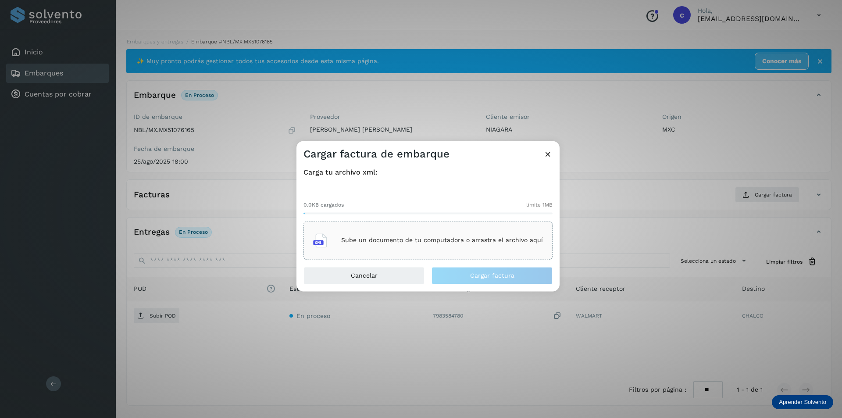
click at [481, 232] on div "Sube un documento de tu computadora o arrastra el archivo aquí" at bounding box center [428, 240] width 230 height 24
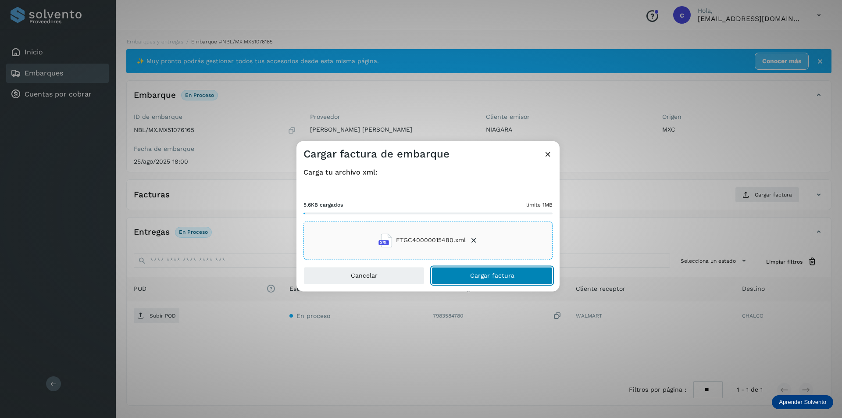
click at [507, 277] on span "Cargar factura" at bounding box center [492, 275] width 44 height 6
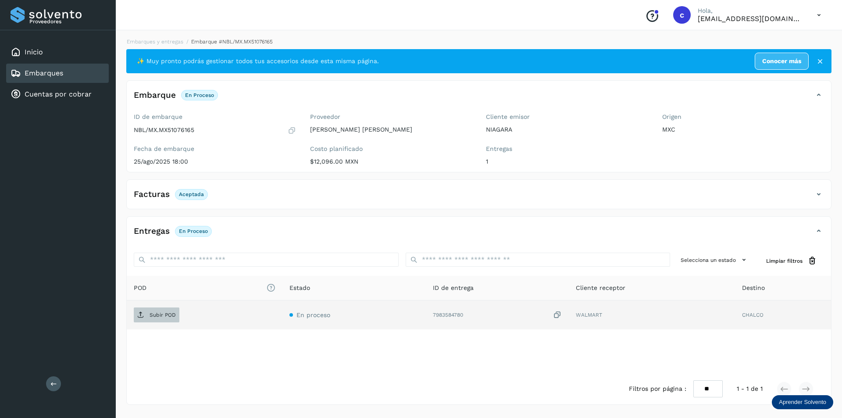
click at [142, 312] on icon at bounding box center [140, 314] width 7 height 7
click at [157, 314] on p "PDF" at bounding box center [155, 315] width 10 height 6
click at [162, 320] on span "PDF" at bounding box center [148, 315] width 29 height 14
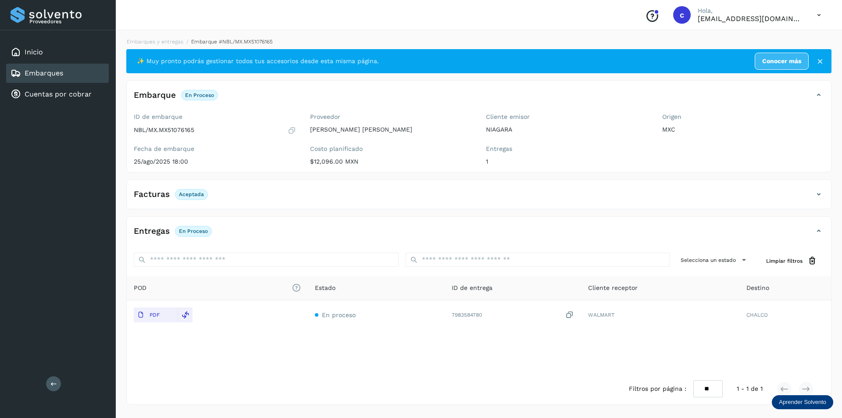
click at [57, 68] on div "Embarques" at bounding box center [37, 73] width 53 height 11
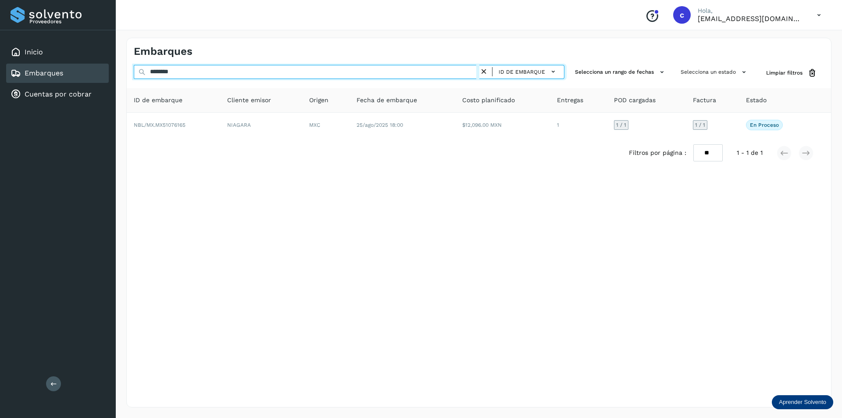
click at [317, 72] on input "********" at bounding box center [307, 72] width 346 height 14
type input "*"
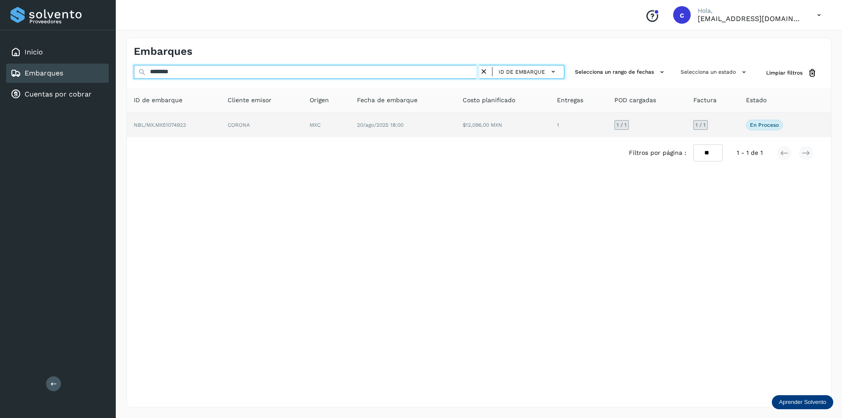
type input "********"
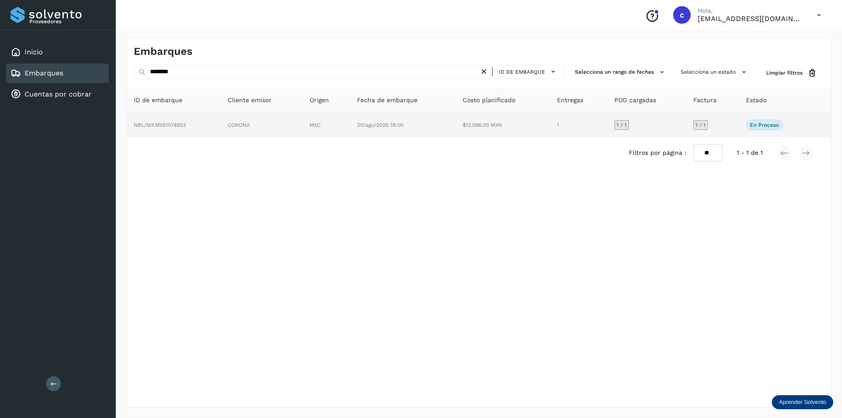
click at [303, 124] on td "CORONA" at bounding box center [326, 125] width 47 height 25
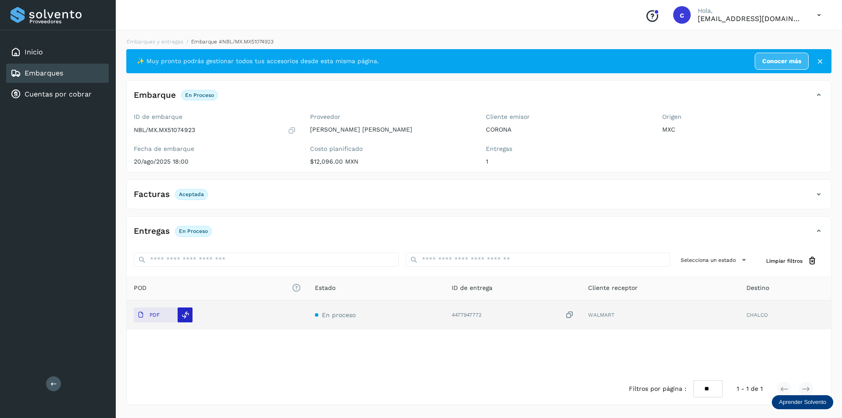
click at [186, 311] on icon at bounding box center [186, 315] width 8 height 8
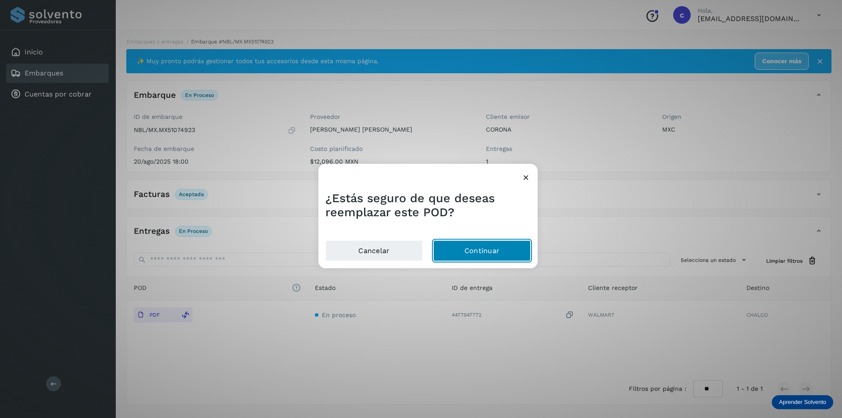
click at [456, 248] on button "Continuar" at bounding box center [481, 250] width 97 height 21
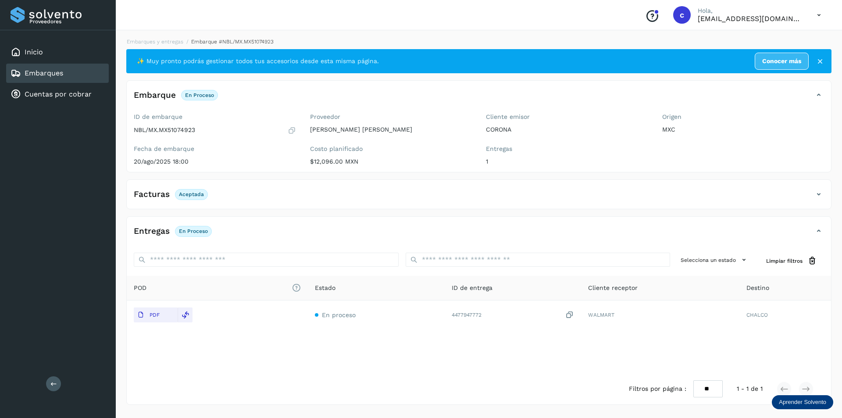
click at [74, 77] on div "Embarques" at bounding box center [57, 73] width 103 height 19
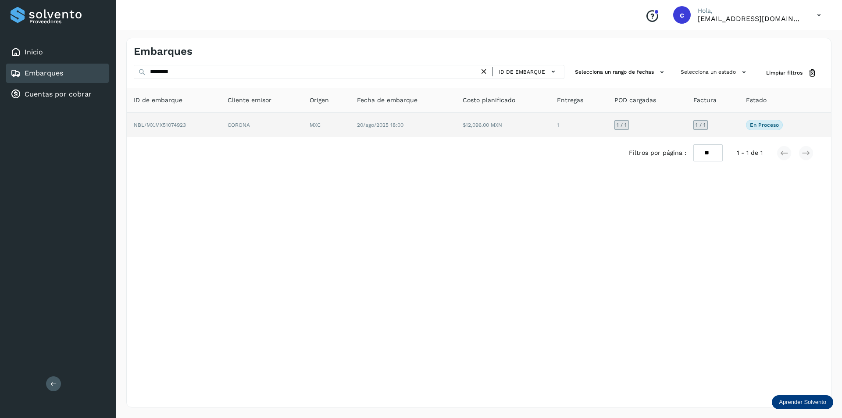
click at [221, 118] on td "NBL/MX.MX51074923" at bounding box center [262, 125] width 82 height 25
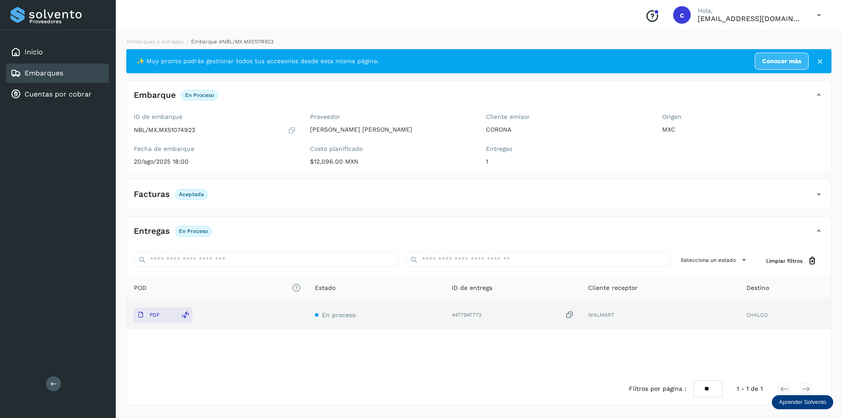
click at [308, 306] on td "PDF" at bounding box center [376, 314] width 136 height 29
click at [143, 318] on span "PDF" at bounding box center [148, 315] width 29 height 14
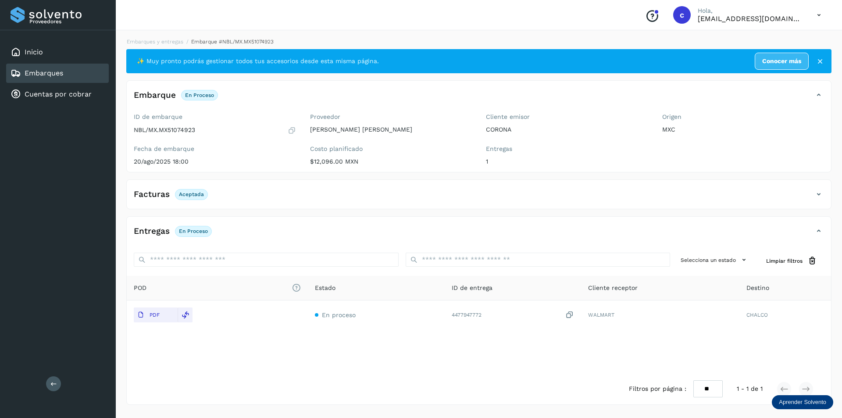
click at [44, 70] on link "Embarques" at bounding box center [44, 73] width 39 height 8
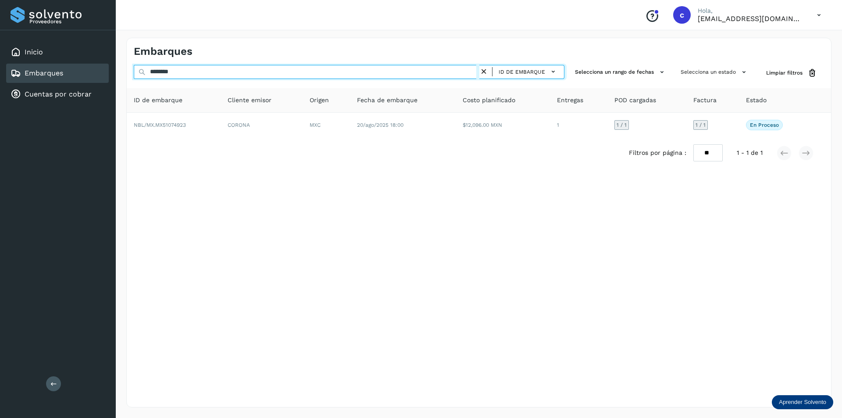
click at [224, 71] on input "********" at bounding box center [307, 72] width 346 height 14
type input "*"
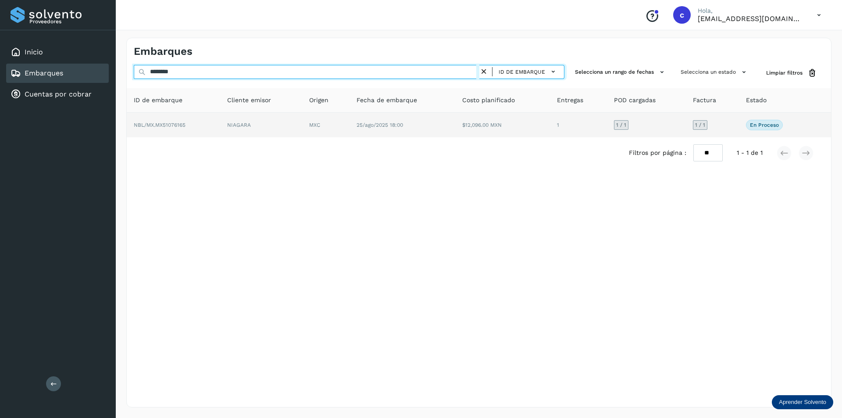
type input "********"
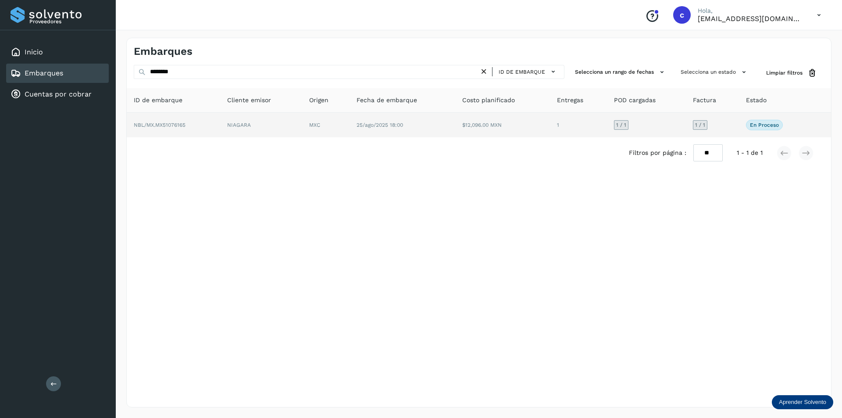
click at [302, 114] on td "NIAGARA" at bounding box center [325, 125] width 47 height 25
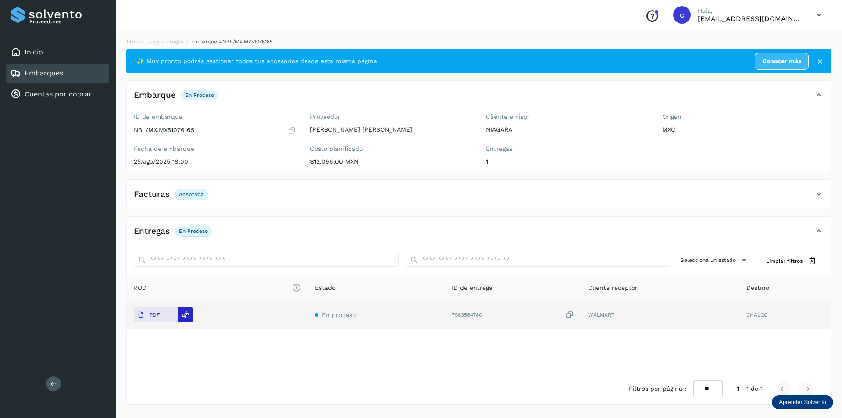
click at [184, 312] on icon at bounding box center [186, 315] width 8 height 8
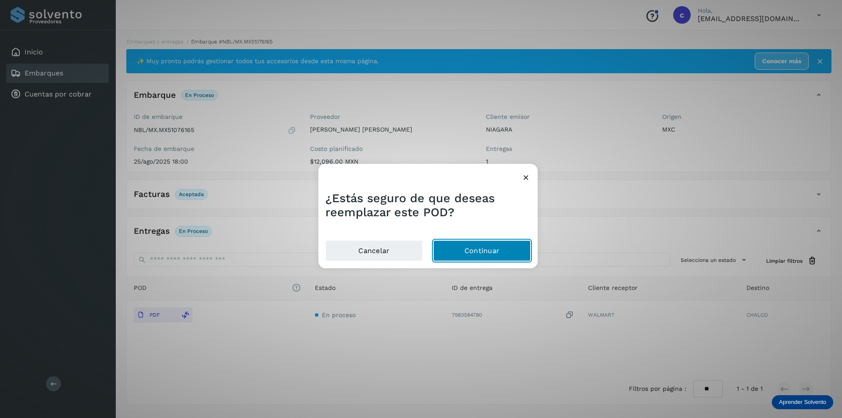
click at [521, 253] on button "Continuar" at bounding box center [481, 250] width 97 height 21
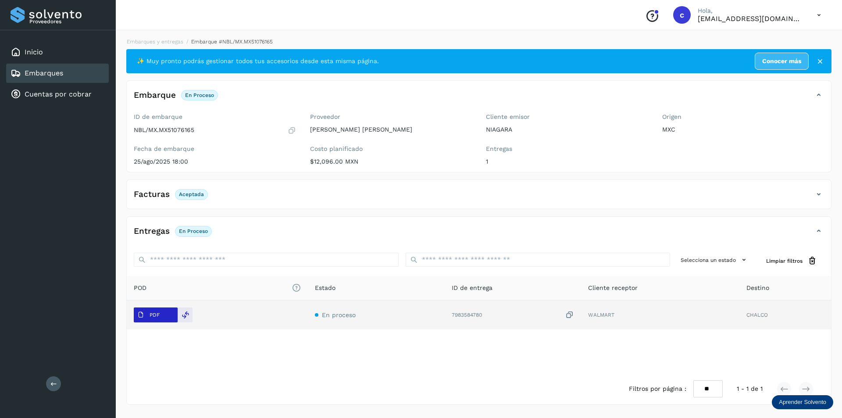
click at [165, 313] on button "PDF" at bounding box center [156, 314] width 44 height 15
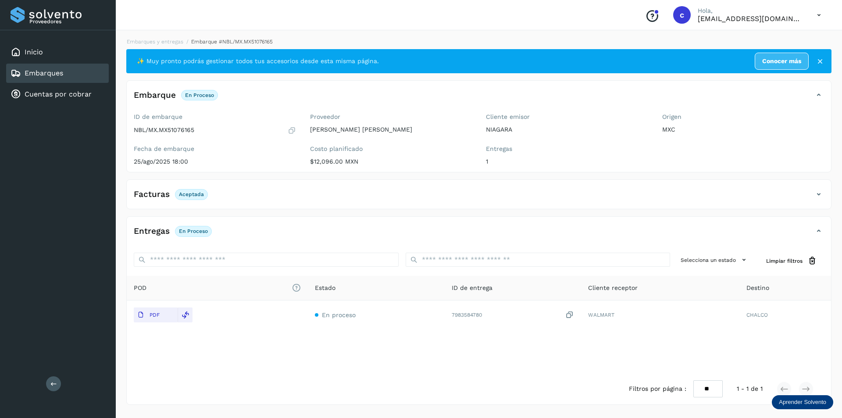
click at [87, 70] on div "Embarques" at bounding box center [57, 73] width 103 height 19
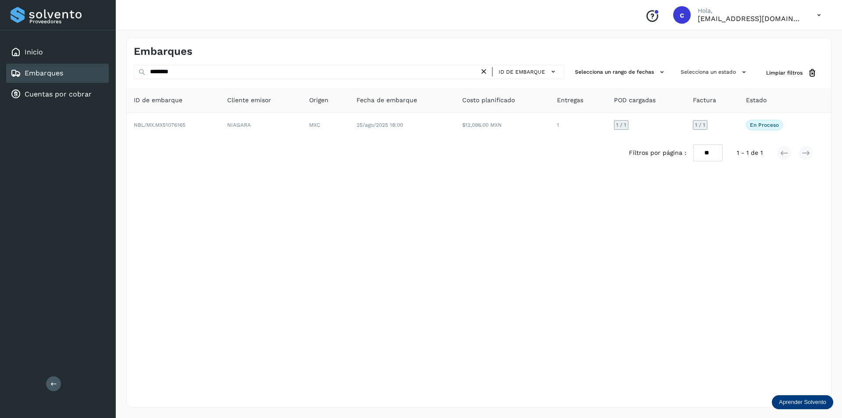
click at [22, 76] on div "Embarques" at bounding box center [37, 73] width 53 height 11
click at [486, 71] on icon at bounding box center [483, 71] width 9 height 9
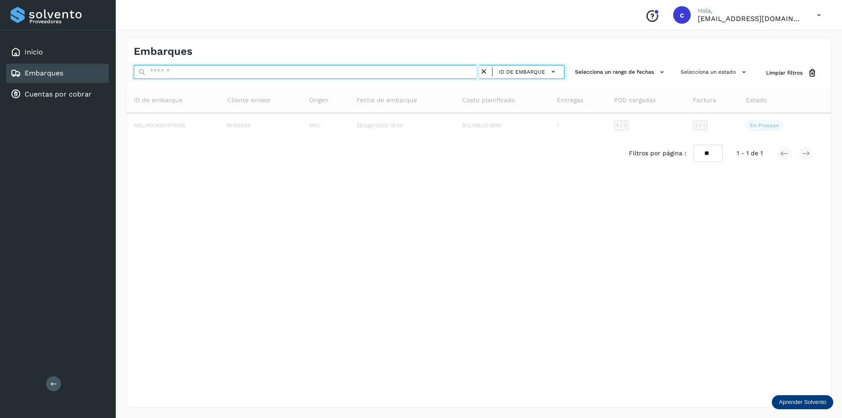
click at [374, 72] on input "text" at bounding box center [307, 72] width 346 height 14
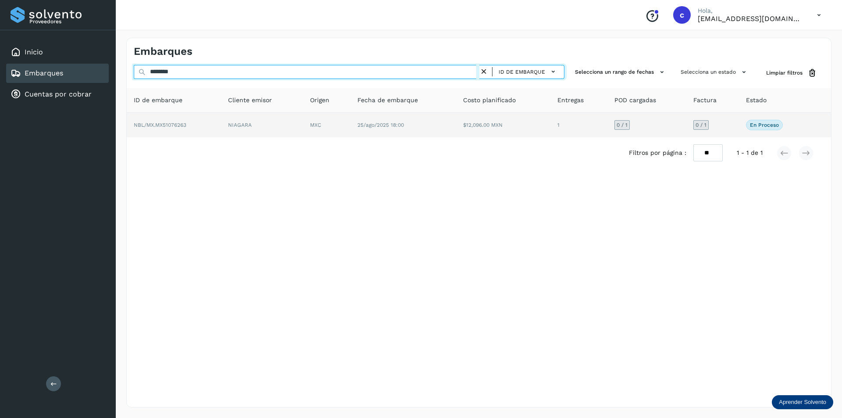
type input "********"
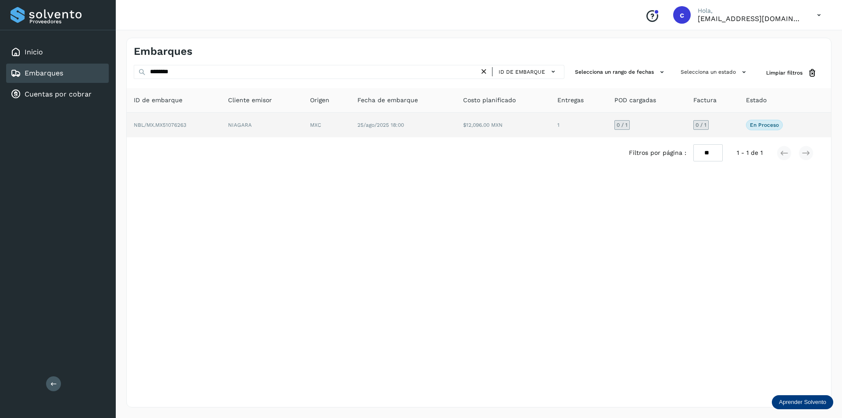
click at [350, 116] on td "MXC" at bounding box center [403, 125] width 106 height 25
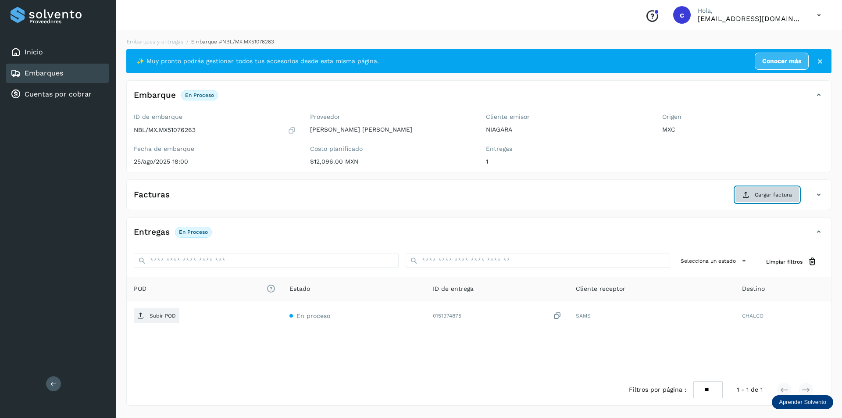
click at [749, 193] on icon at bounding box center [745, 194] width 7 height 7
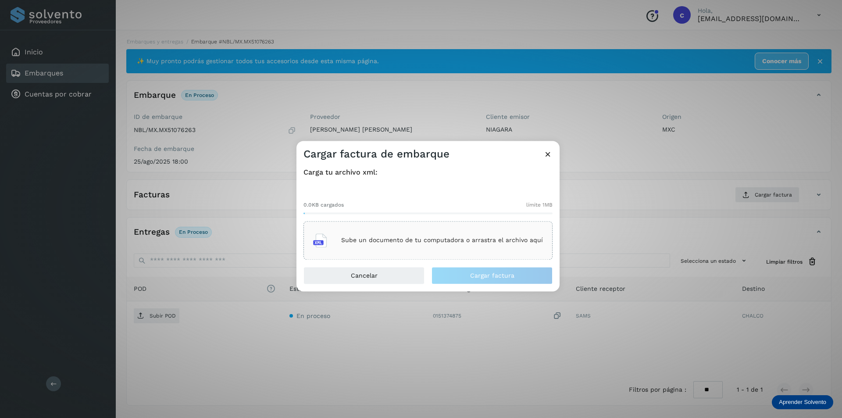
click at [487, 236] on div "Sube un documento de tu computadora o arrastra el archivo aquí" at bounding box center [428, 240] width 230 height 24
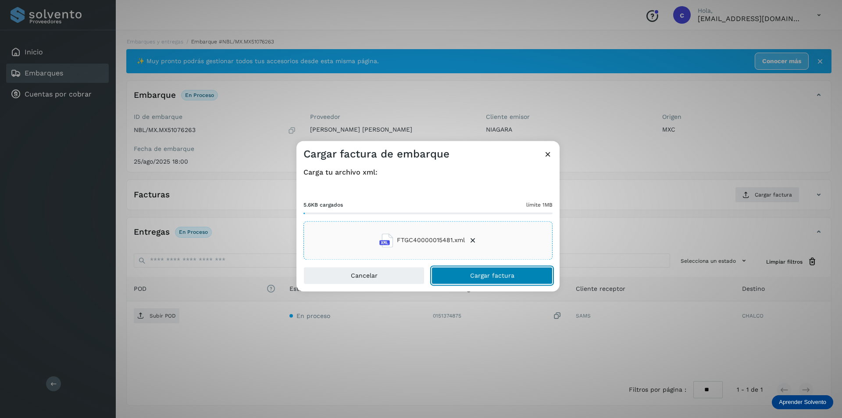
click at [529, 271] on button "Cargar factura" at bounding box center [491, 276] width 121 height 18
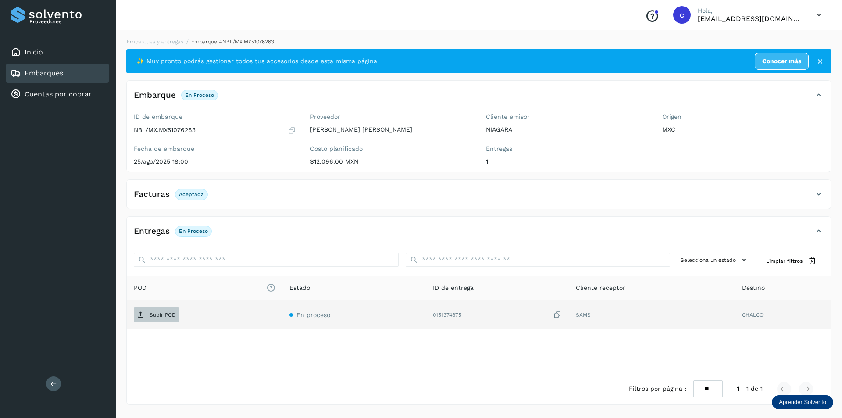
click at [150, 311] on span "Subir POD" at bounding box center [157, 315] width 46 height 14
click at [165, 311] on button "PDF" at bounding box center [156, 314] width 44 height 15
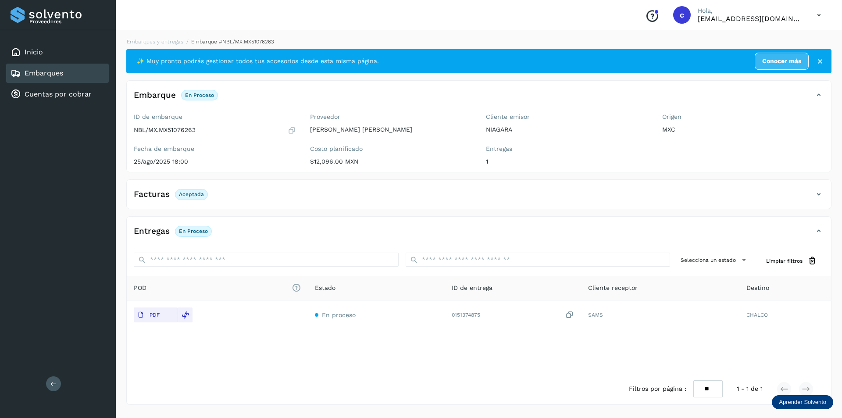
click at [54, 71] on link "Embarques" at bounding box center [44, 73] width 39 height 8
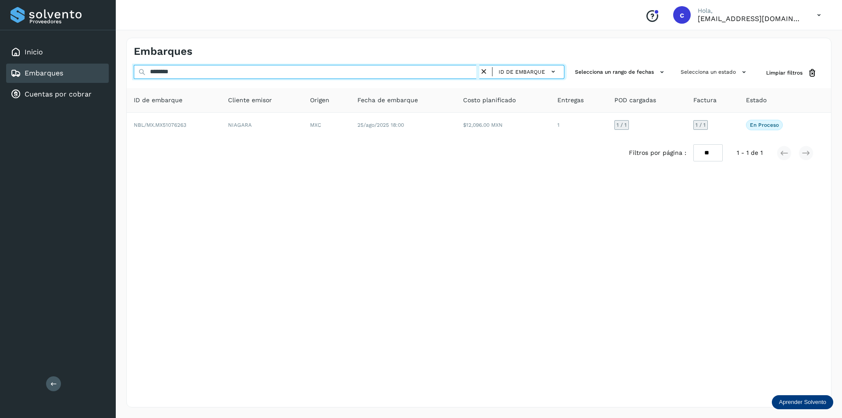
click at [246, 69] on input "********" at bounding box center [307, 72] width 346 height 14
type input "*"
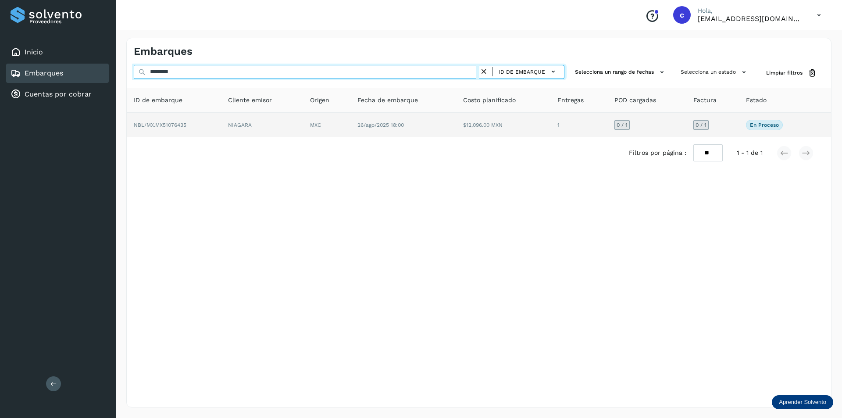
type input "********"
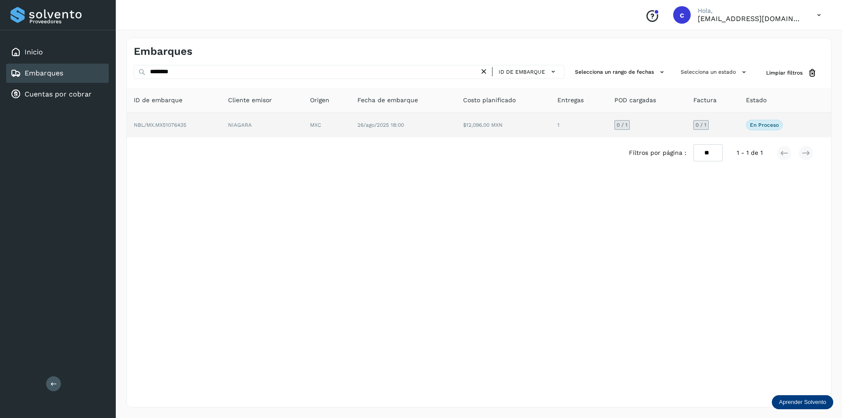
click at [303, 136] on td "NIAGARA" at bounding box center [326, 125] width 47 height 25
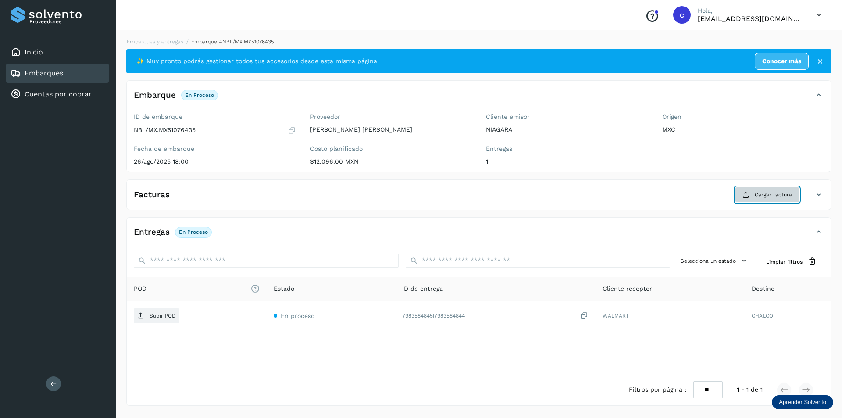
click at [760, 198] on span "Cargar factura" at bounding box center [773, 195] width 37 height 8
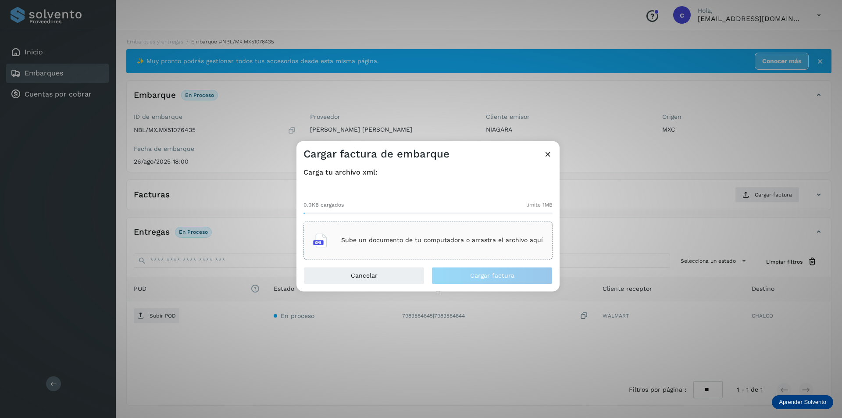
click at [512, 238] on p "Sube un documento de tu computadora o arrastra el archivo aquí" at bounding box center [442, 240] width 202 height 7
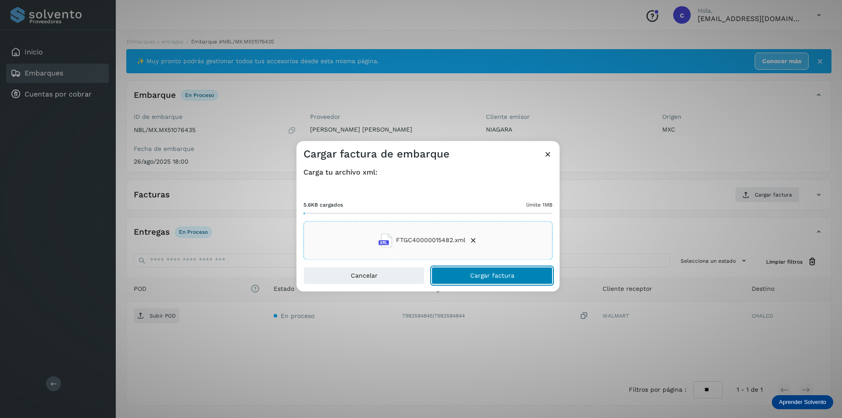
click at [502, 281] on button "Cargar factura" at bounding box center [491, 276] width 121 height 18
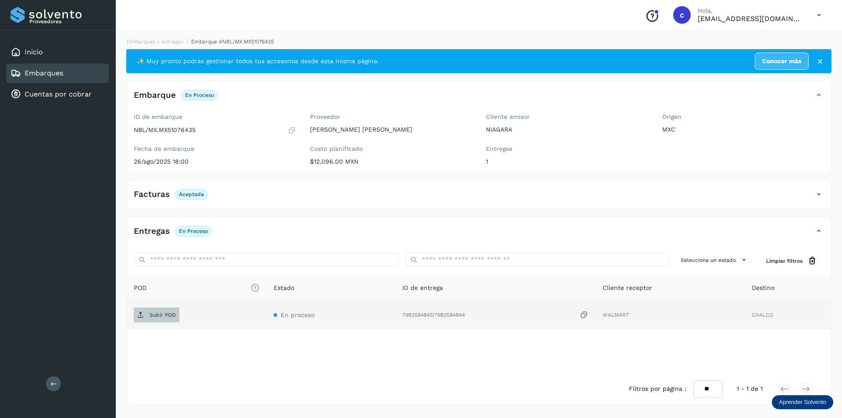
click at [155, 316] on p "Subir POD" at bounding box center [163, 315] width 26 height 6
click at [161, 321] on span "PDF" at bounding box center [148, 315] width 29 height 14
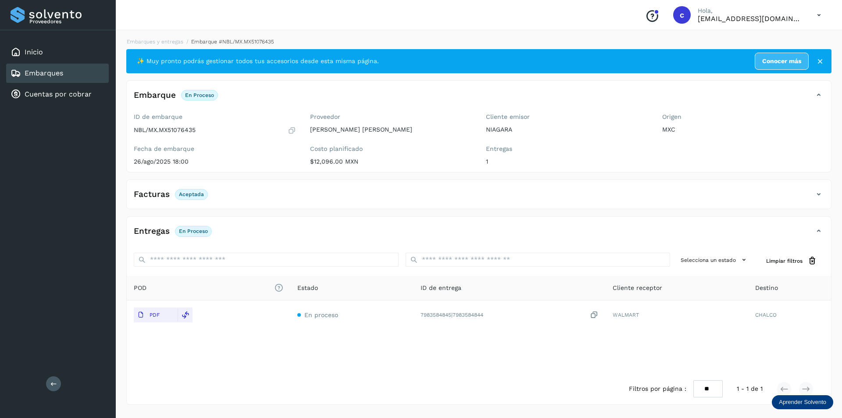
click at [96, 70] on div "Embarques" at bounding box center [57, 73] width 103 height 19
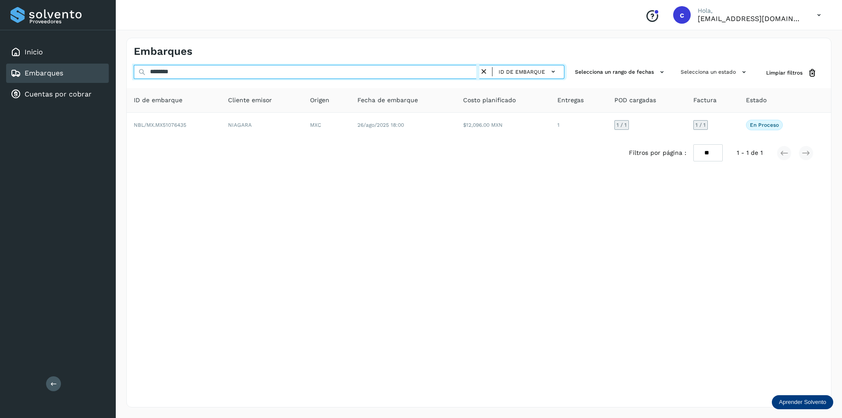
click at [210, 72] on input "********" at bounding box center [307, 72] width 346 height 14
type input "*"
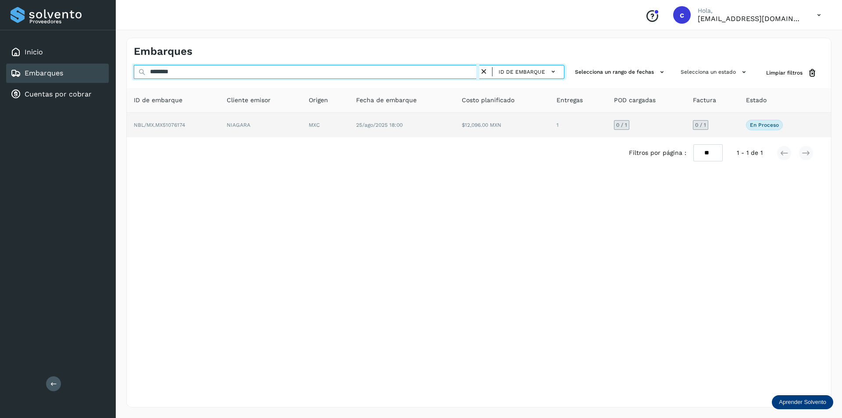
type input "********"
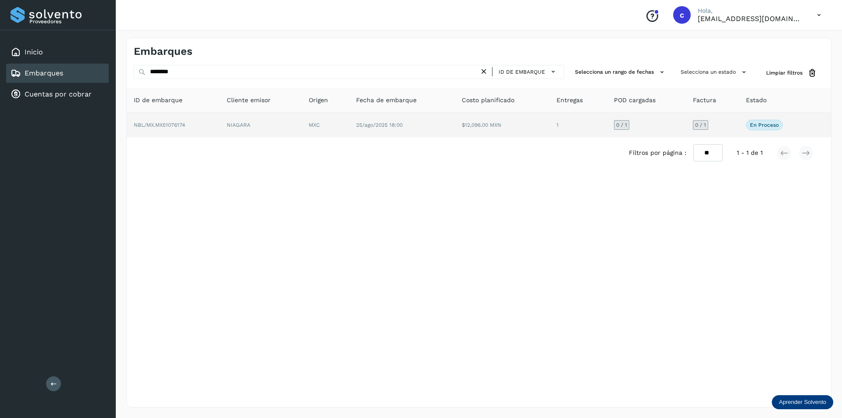
click at [220, 135] on td "NBL/MX.MX51076174" at bounding box center [261, 125] width 82 height 25
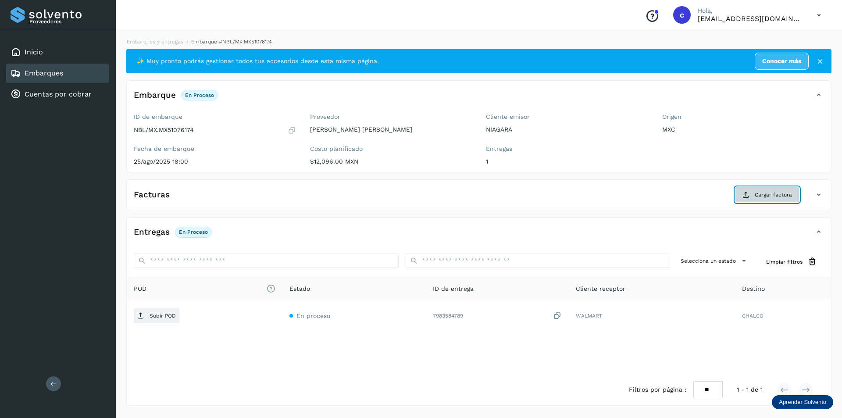
click at [775, 202] on button "Cargar factura" at bounding box center [767, 195] width 64 height 16
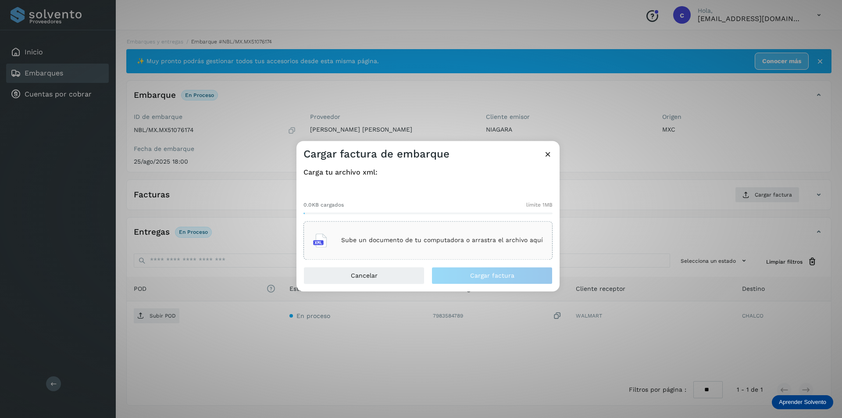
click at [469, 241] on p "Sube un documento de tu computadora o arrastra el archivo aquí" at bounding box center [442, 240] width 202 height 7
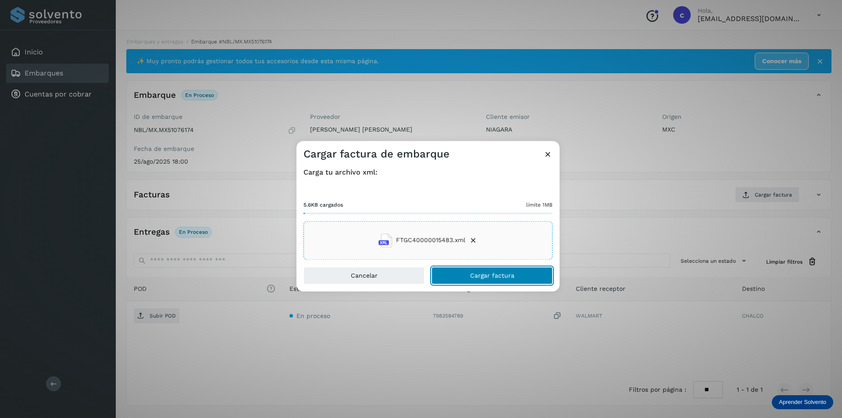
click at [529, 283] on button "Cargar factura" at bounding box center [491, 276] width 121 height 18
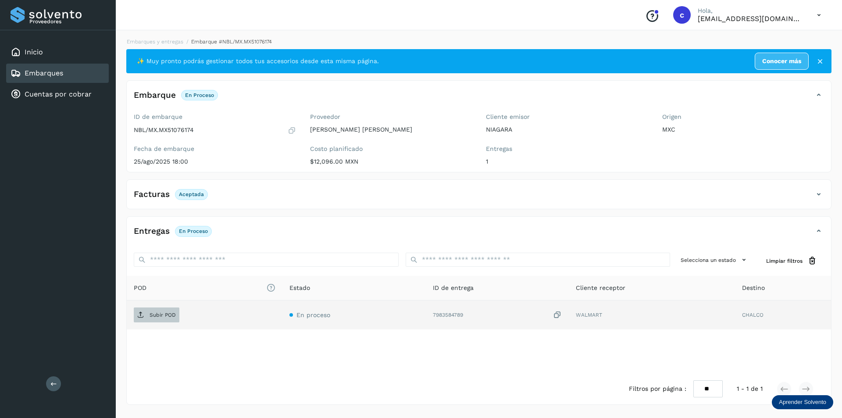
click at [164, 312] on p "Subir POD" at bounding box center [163, 315] width 26 height 6
click at [150, 310] on span "PDF" at bounding box center [148, 315] width 29 height 14
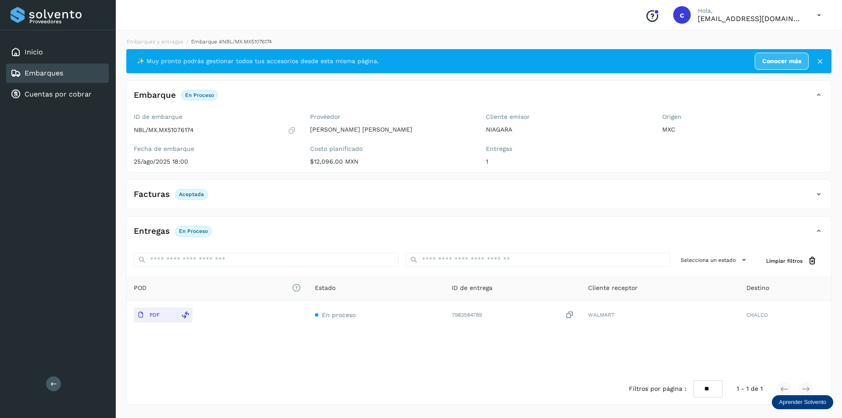
click at [70, 73] on div "Embarques" at bounding box center [57, 73] width 103 height 19
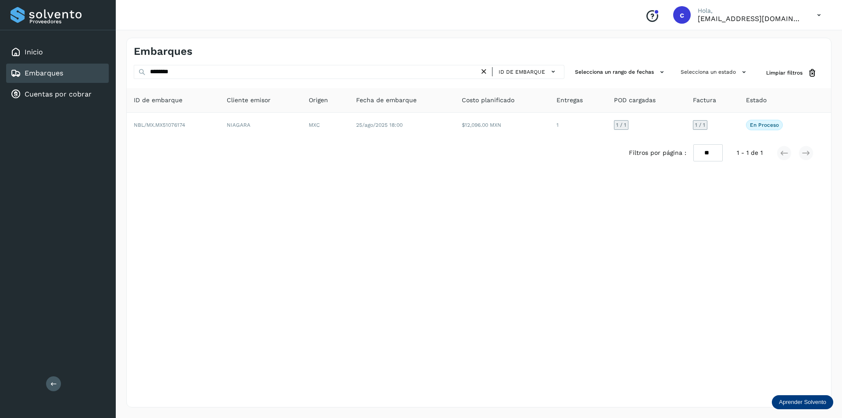
click at [47, 77] on link "Embarques" at bounding box center [44, 73] width 39 height 8
click at [823, 18] on icon at bounding box center [819, 15] width 18 height 18
click at [759, 41] on div "Cerrar sesión" at bounding box center [775, 39] width 104 height 17
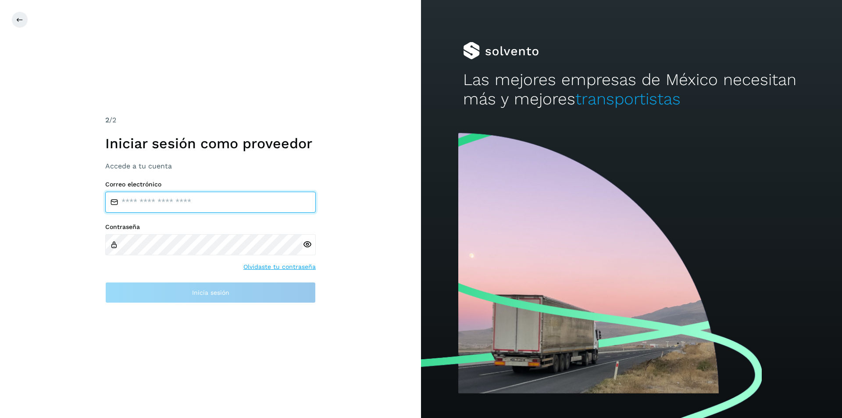
type input "**********"
